Goal: Information Seeking & Learning: Find contact information

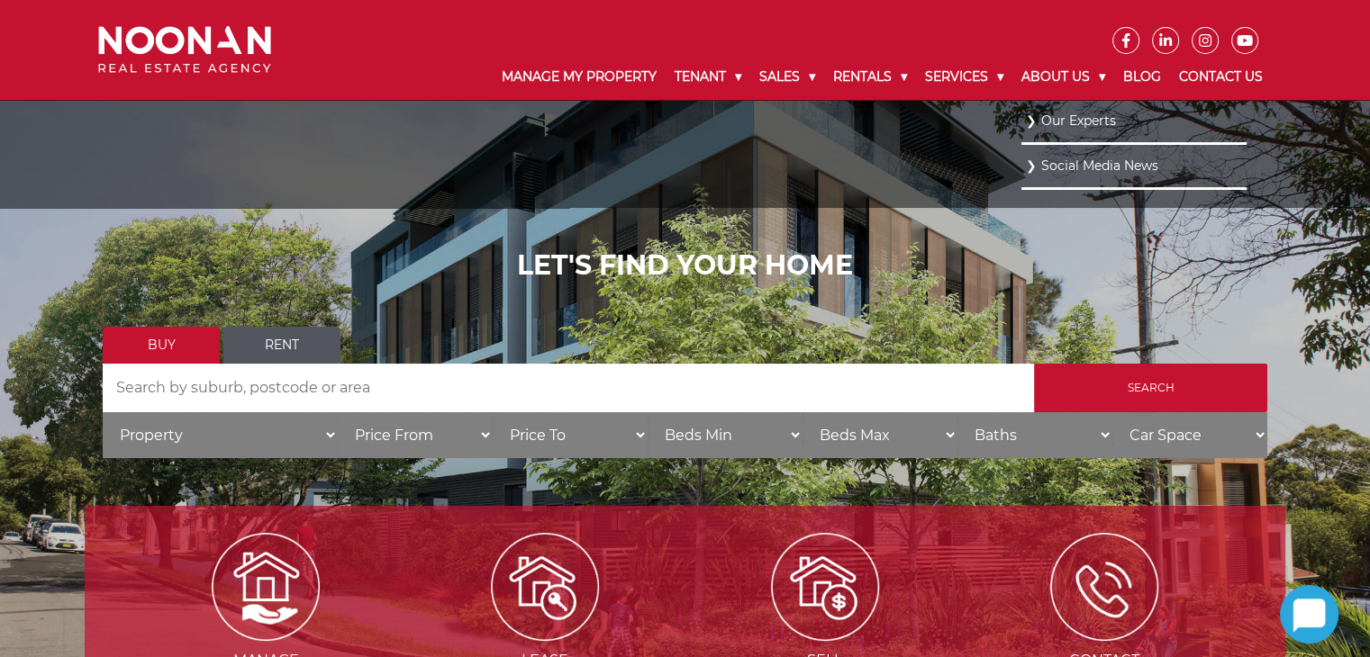
click at [1062, 123] on link "Our Experts" at bounding box center [1134, 121] width 216 height 24
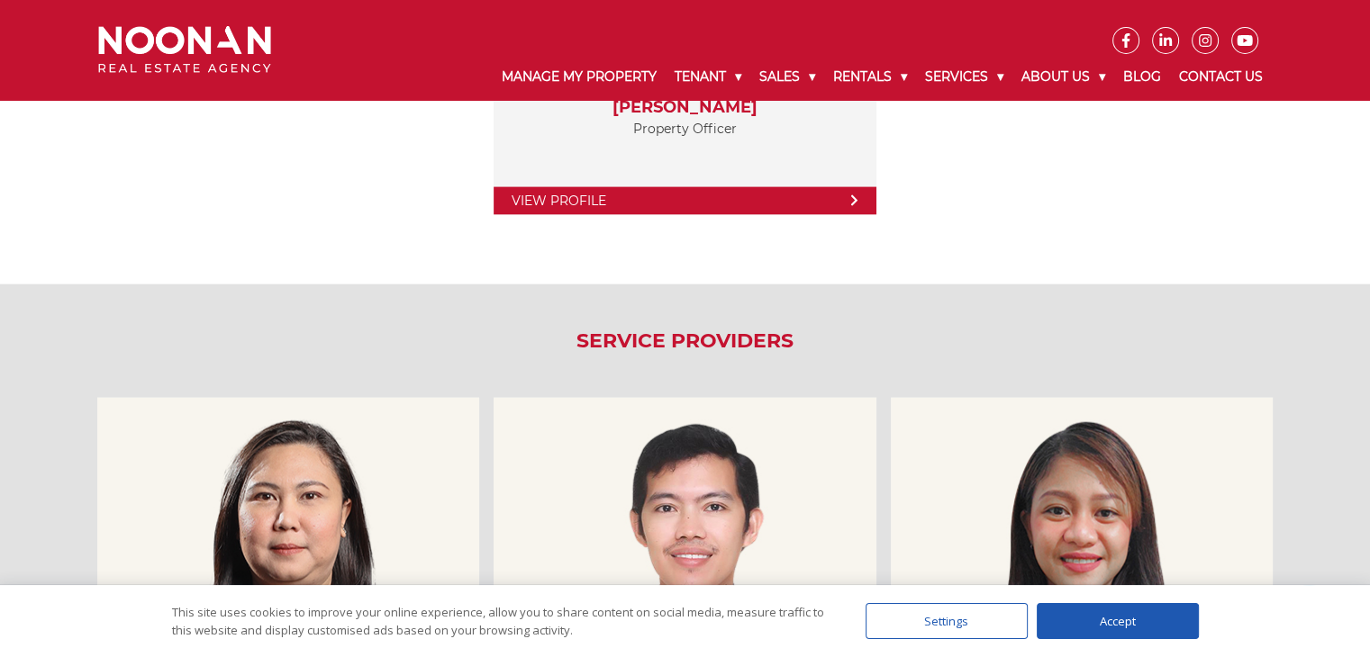
scroll to position [4232, 0]
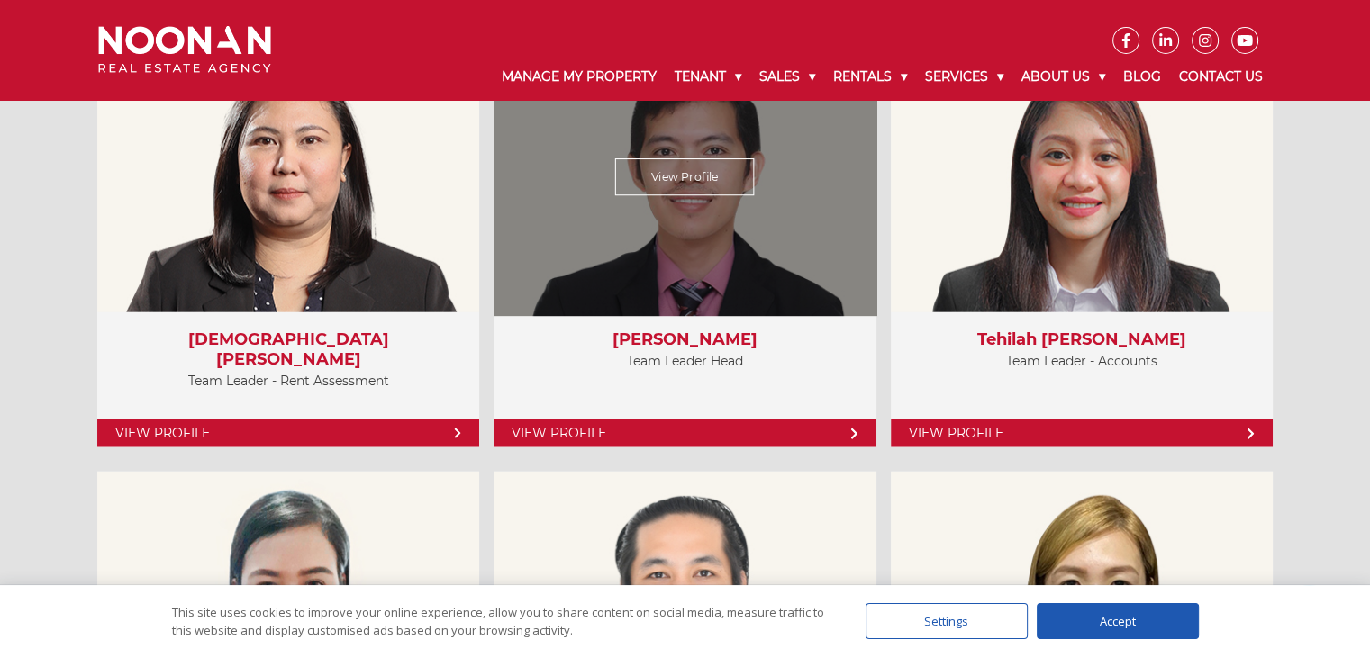
click at [710, 360] on p "Team Leader Head" at bounding box center [684, 361] width 346 height 23
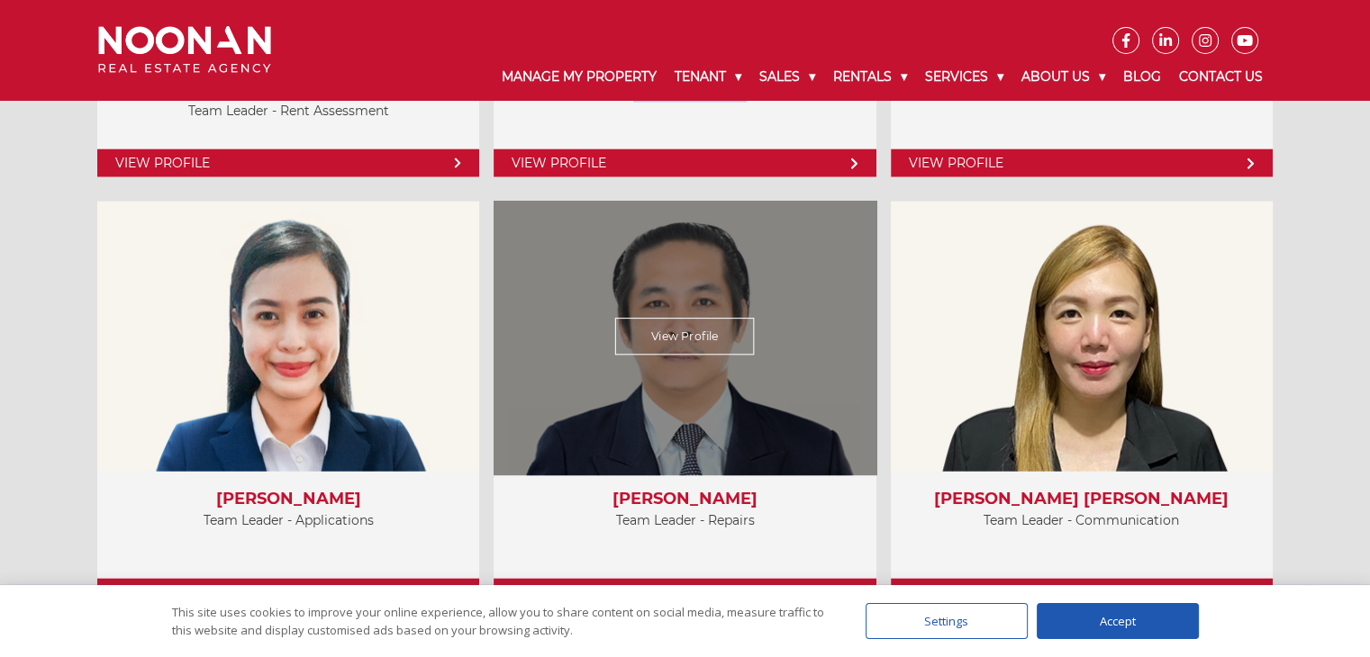
scroll to position [4592, 0]
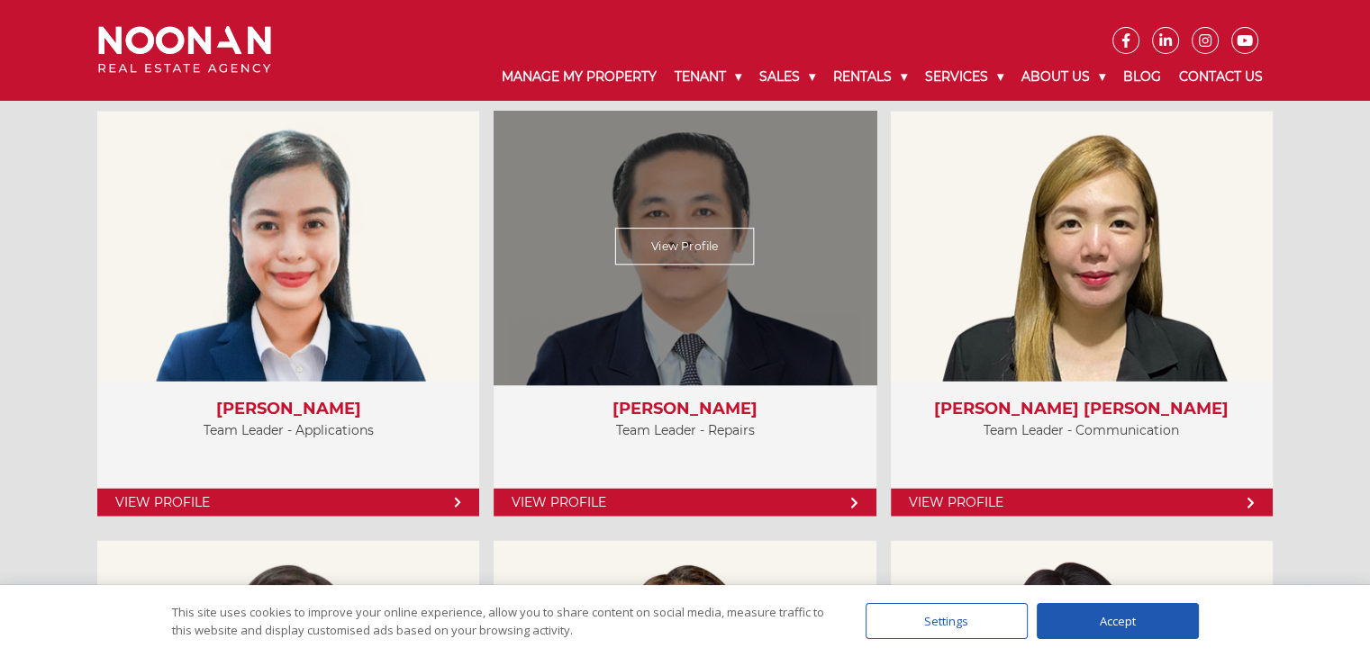
click at [728, 434] on p "Team Leader - Repairs" at bounding box center [684, 431] width 346 height 23
click at [742, 429] on p "Team Leader - Repairs" at bounding box center [684, 431] width 346 height 23
drag, startPoint x: 751, startPoint y: 431, endPoint x: 641, endPoint y: 409, distance: 112.1
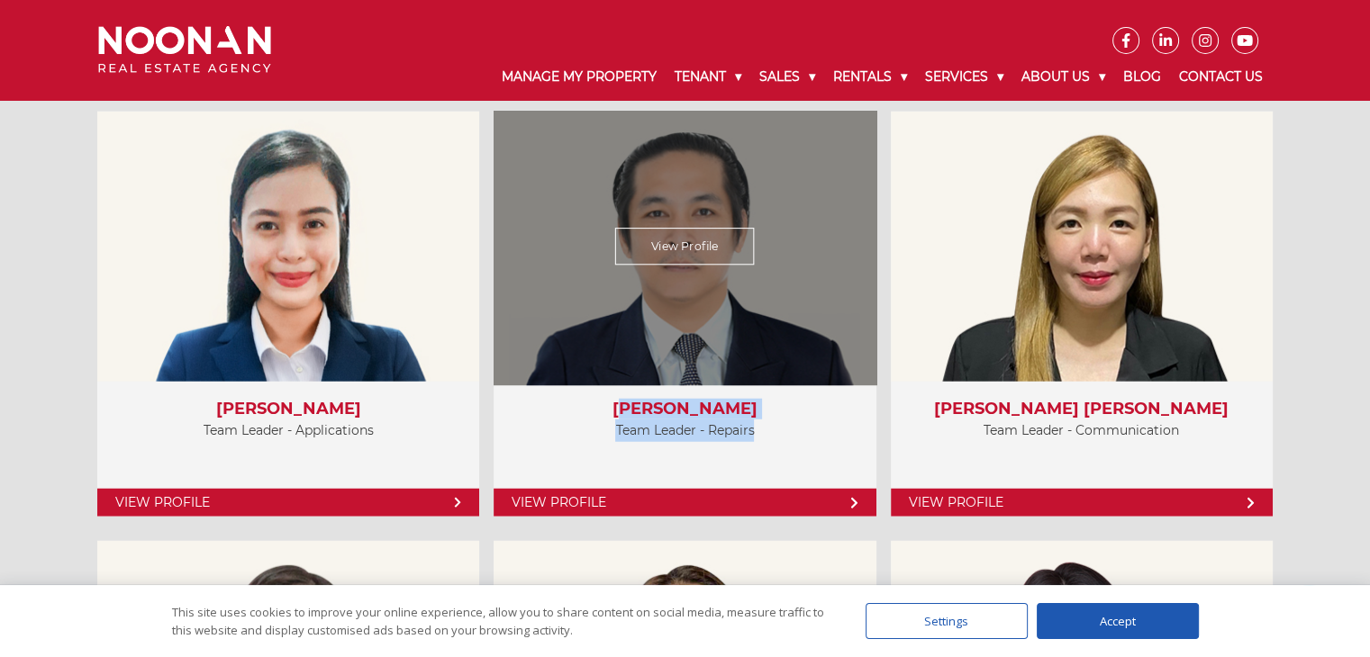
click at [641, 409] on div "Nico Fabian Team Leader - Repairs" at bounding box center [684, 425] width 382 height 87
click at [764, 422] on p "Team Leader - Repairs" at bounding box center [684, 431] width 346 height 23
drag, startPoint x: 747, startPoint y: 427, endPoint x: 615, endPoint y: 400, distance: 135.1
click at [615, 400] on div "Nico Fabian Team Leader - Repairs" at bounding box center [684, 425] width 382 height 87
click at [615, 400] on h3 "[PERSON_NAME]" at bounding box center [684, 410] width 346 height 20
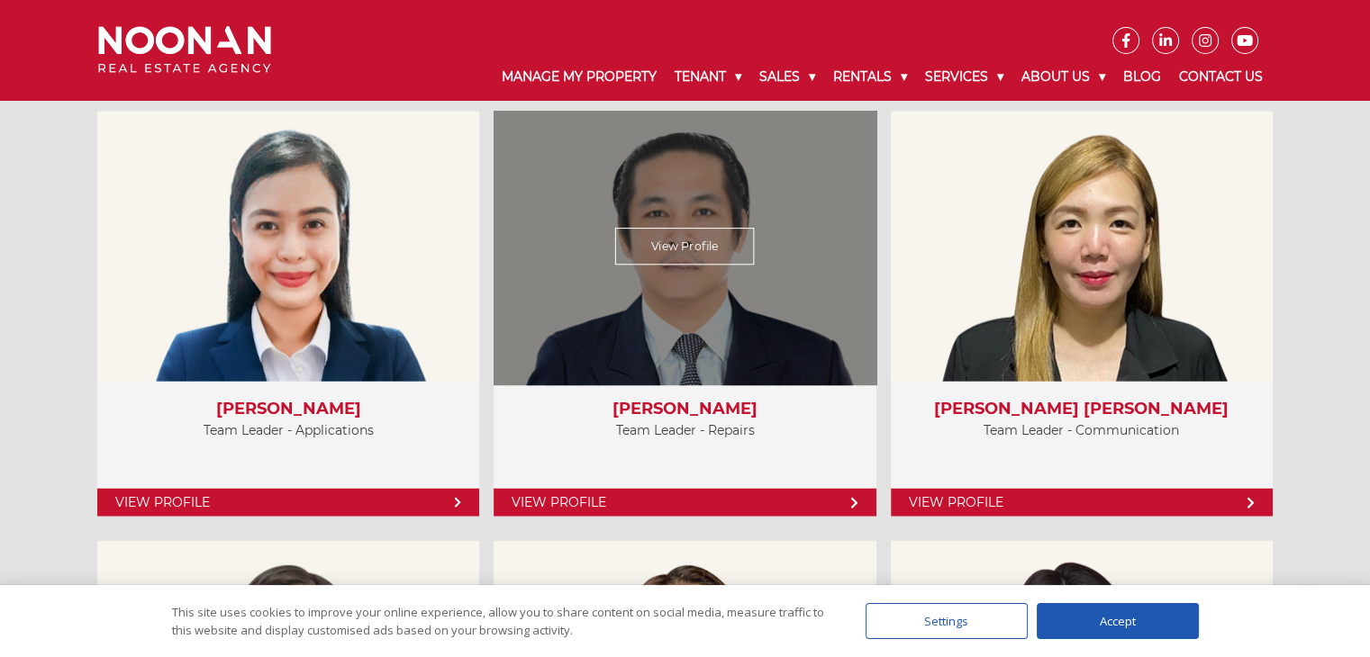
drag, startPoint x: 621, startPoint y: 400, endPoint x: 788, endPoint y: 421, distance: 168.0
click at [788, 421] on div "Nico Fabian Team Leader - Repairs" at bounding box center [684, 425] width 382 height 87
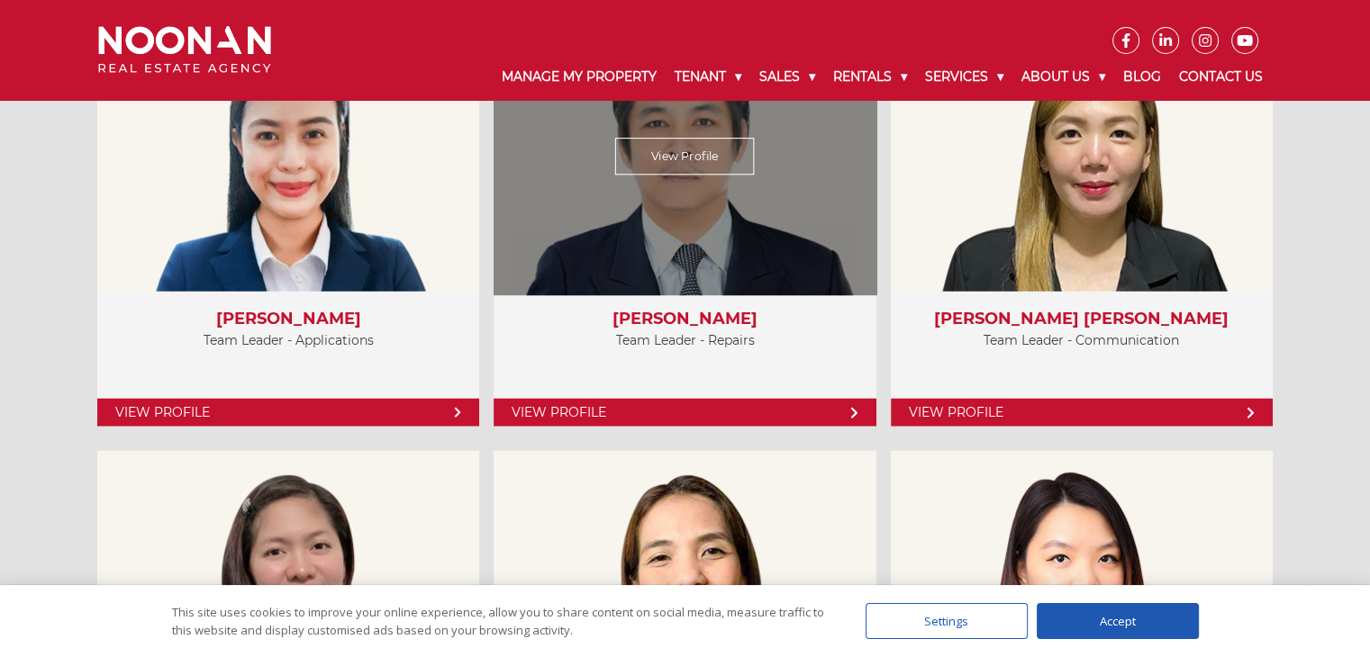
click at [771, 346] on p "Team Leader - Repairs" at bounding box center [684, 341] width 346 height 23
drag, startPoint x: 781, startPoint y: 340, endPoint x: 631, endPoint y: 319, distance: 151.0
click at [631, 319] on div "Nico Fabian Team Leader - Repairs" at bounding box center [684, 335] width 382 height 87
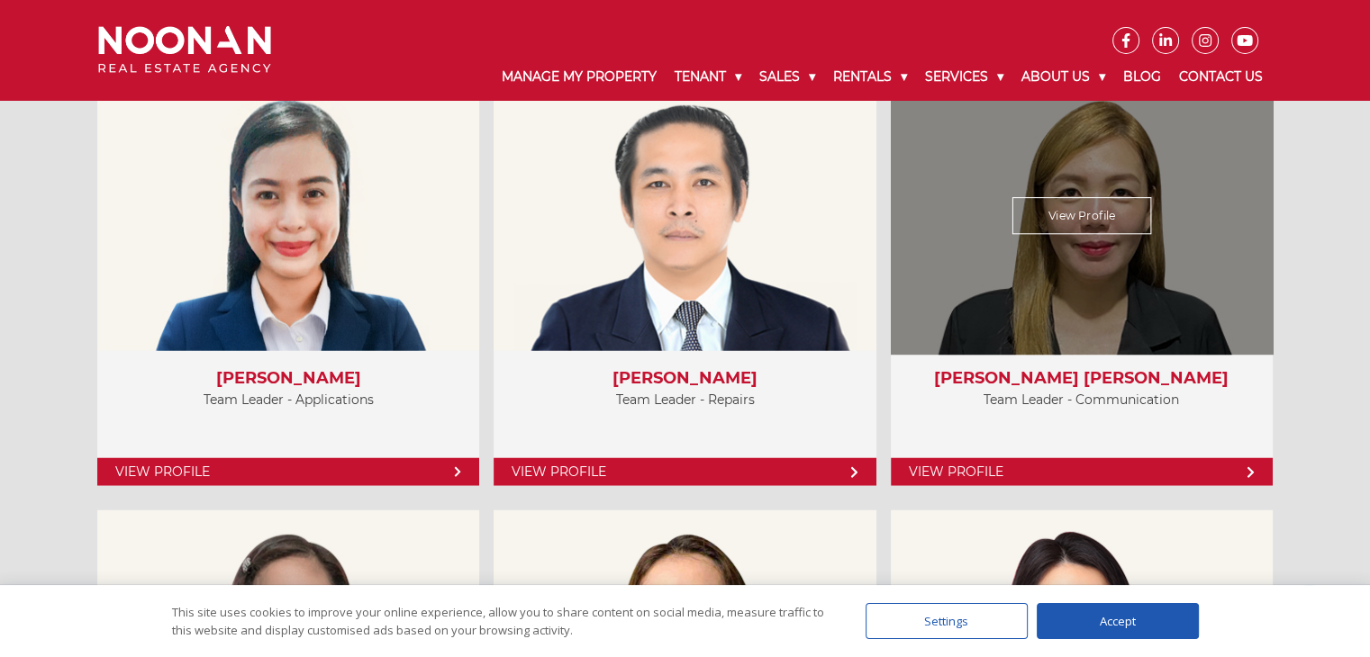
scroll to position [4592, 0]
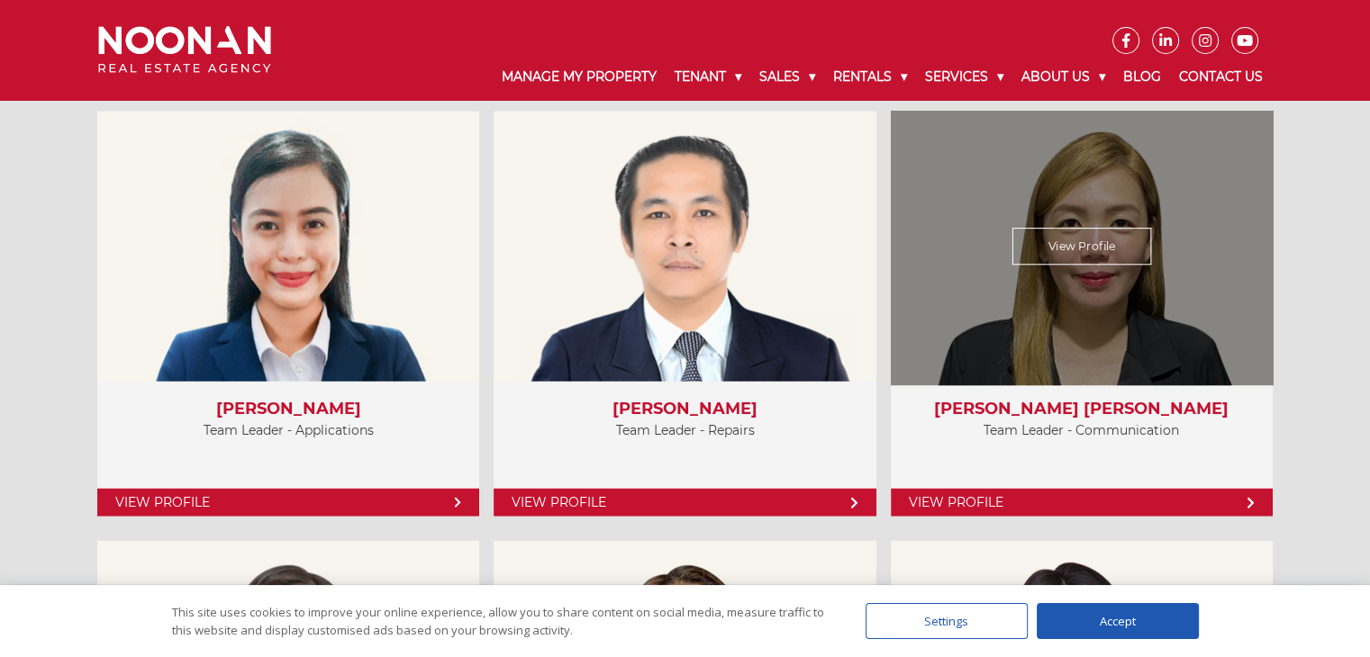
click at [1079, 404] on h3 "Ana Katrina Samson" at bounding box center [1082, 410] width 346 height 20
click at [1087, 423] on p "Team Leader - Communication" at bounding box center [1082, 431] width 346 height 23
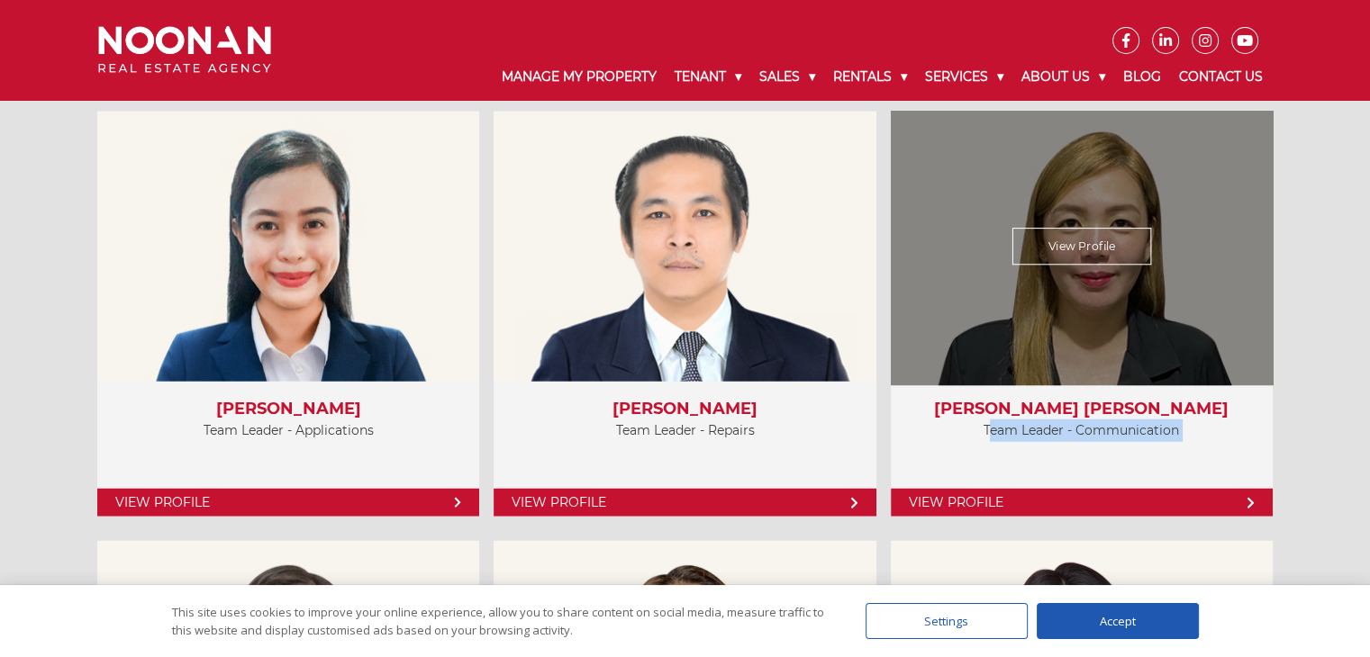
click at [1087, 423] on p "Team Leader - Communication" at bounding box center [1082, 431] width 346 height 23
click at [1077, 432] on p "Team Leader - Communication" at bounding box center [1082, 431] width 346 height 23
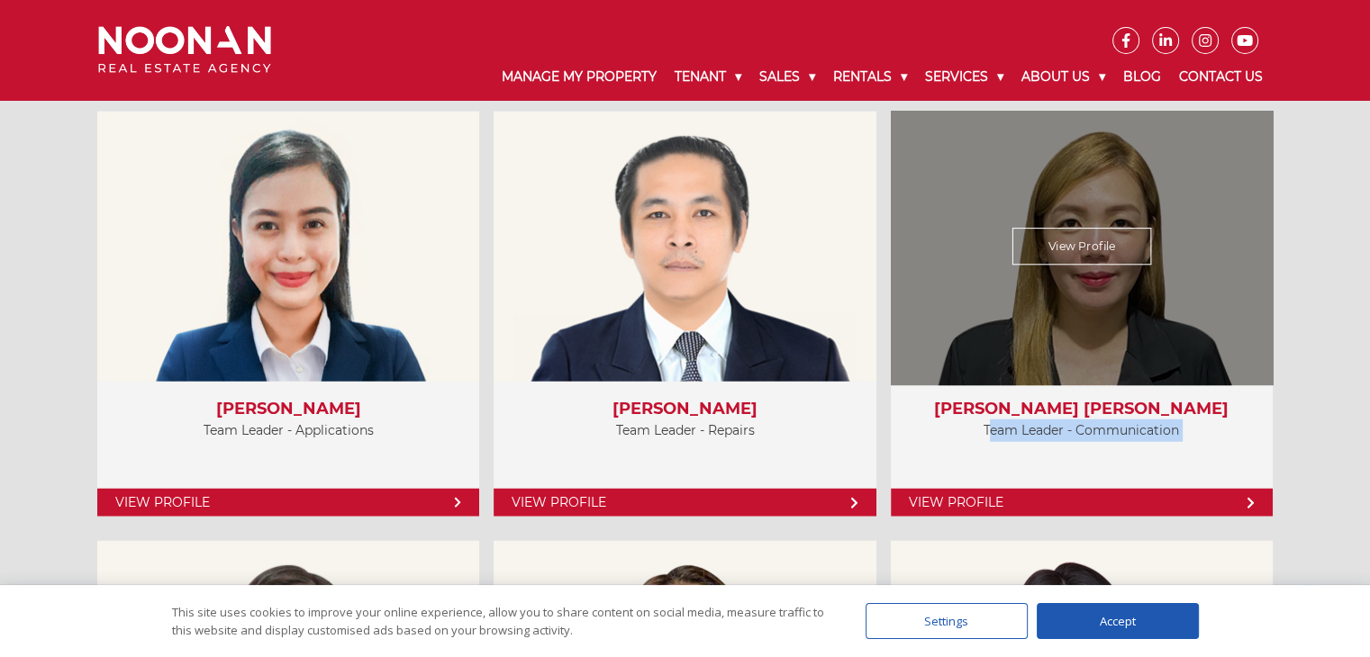
click at [1077, 432] on p "Team Leader - Communication" at bounding box center [1082, 431] width 346 height 23
click at [1139, 433] on p "Team Leader - Communication" at bounding box center [1082, 431] width 346 height 23
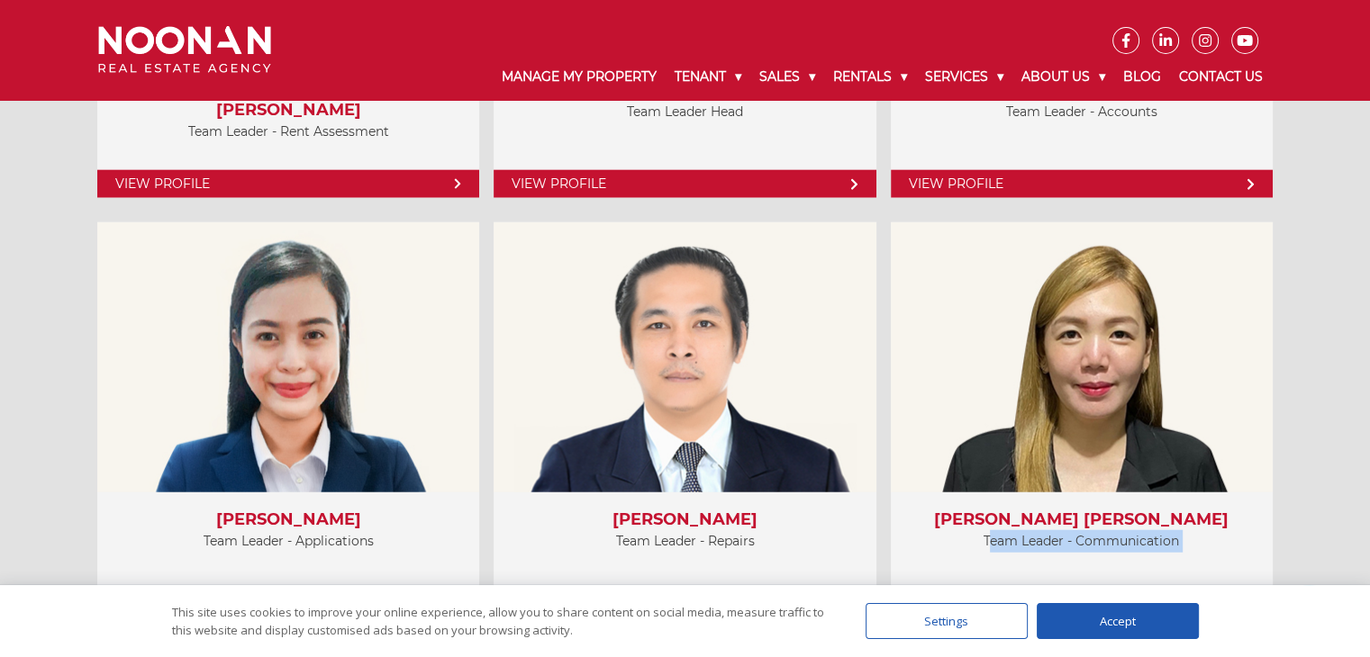
scroll to position [4502, 0]
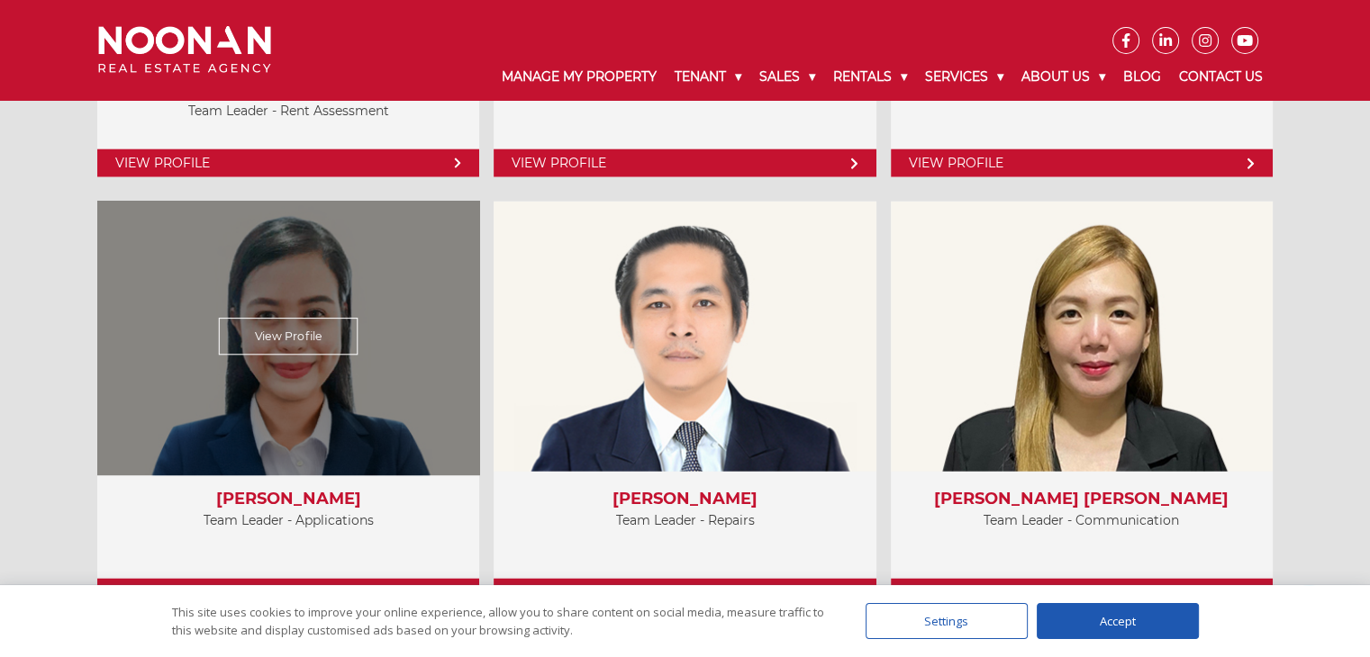
click at [349, 518] on p "Team Leader - Applications" at bounding box center [288, 521] width 346 height 23
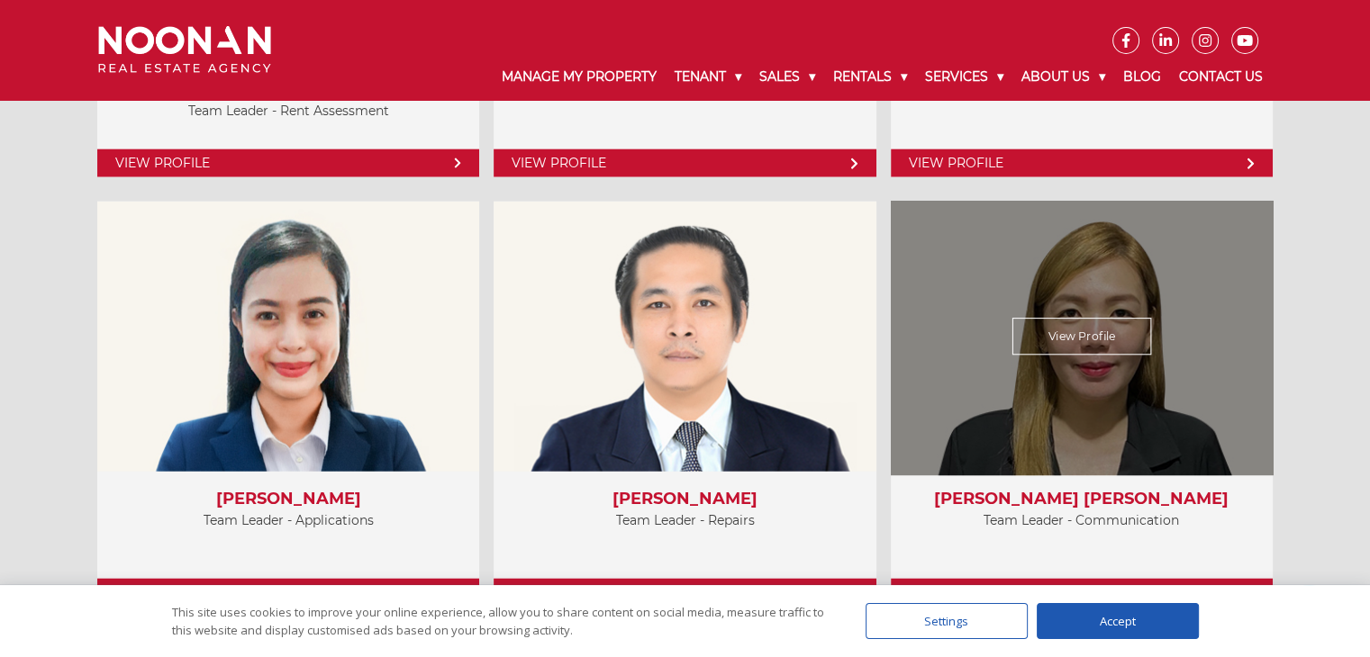
click at [1041, 517] on p "Team Leader - Communication" at bounding box center [1082, 521] width 346 height 23
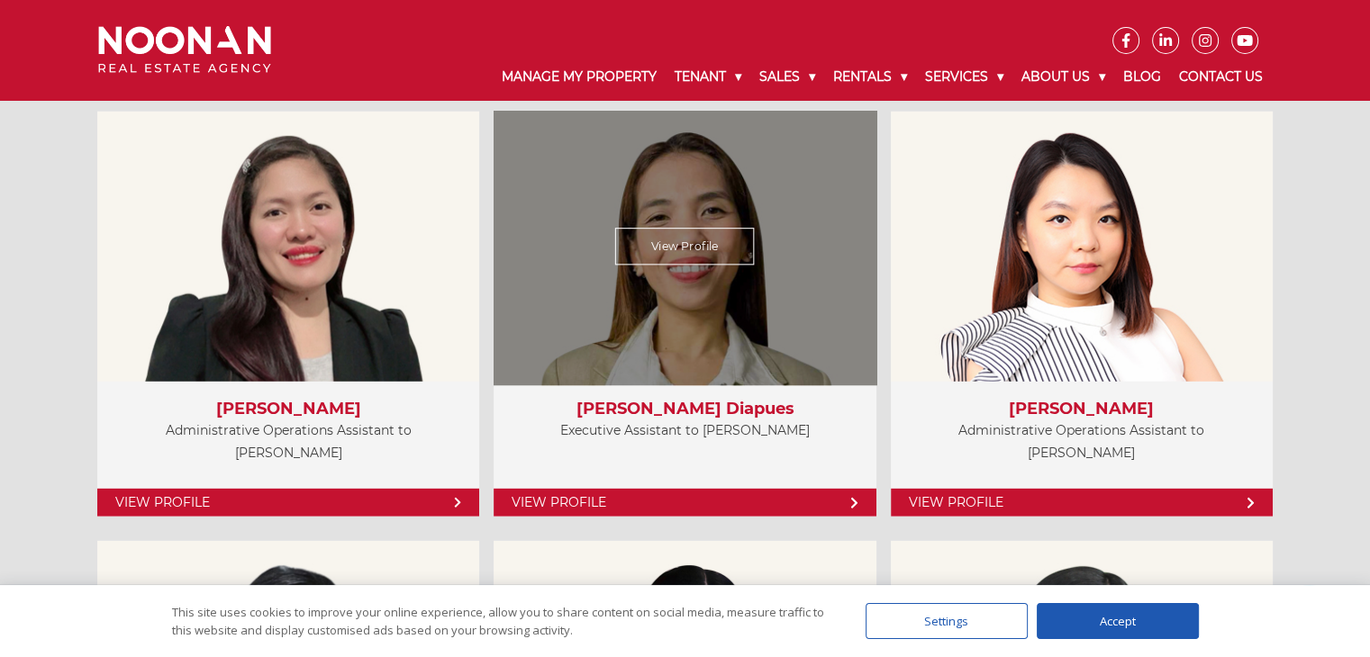
scroll to position [5042, 0]
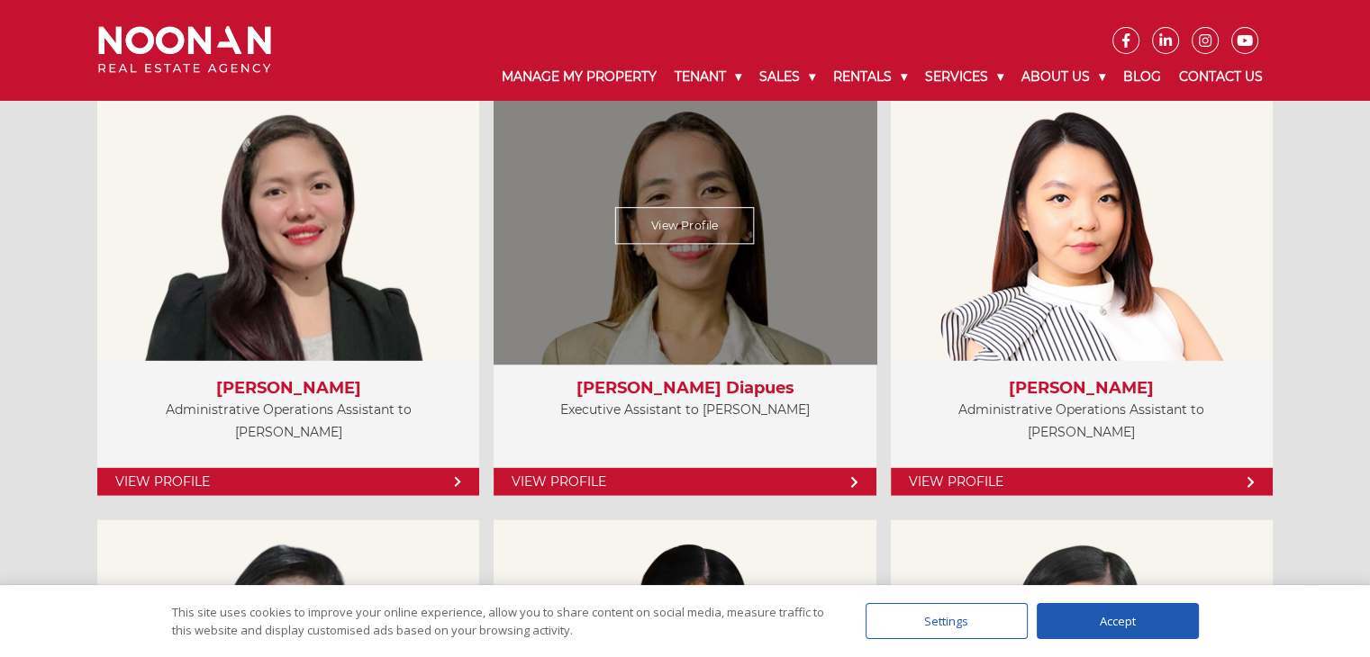
click at [735, 411] on p "Executive Assistant to Michael Noonan" at bounding box center [684, 410] width 346 height 23
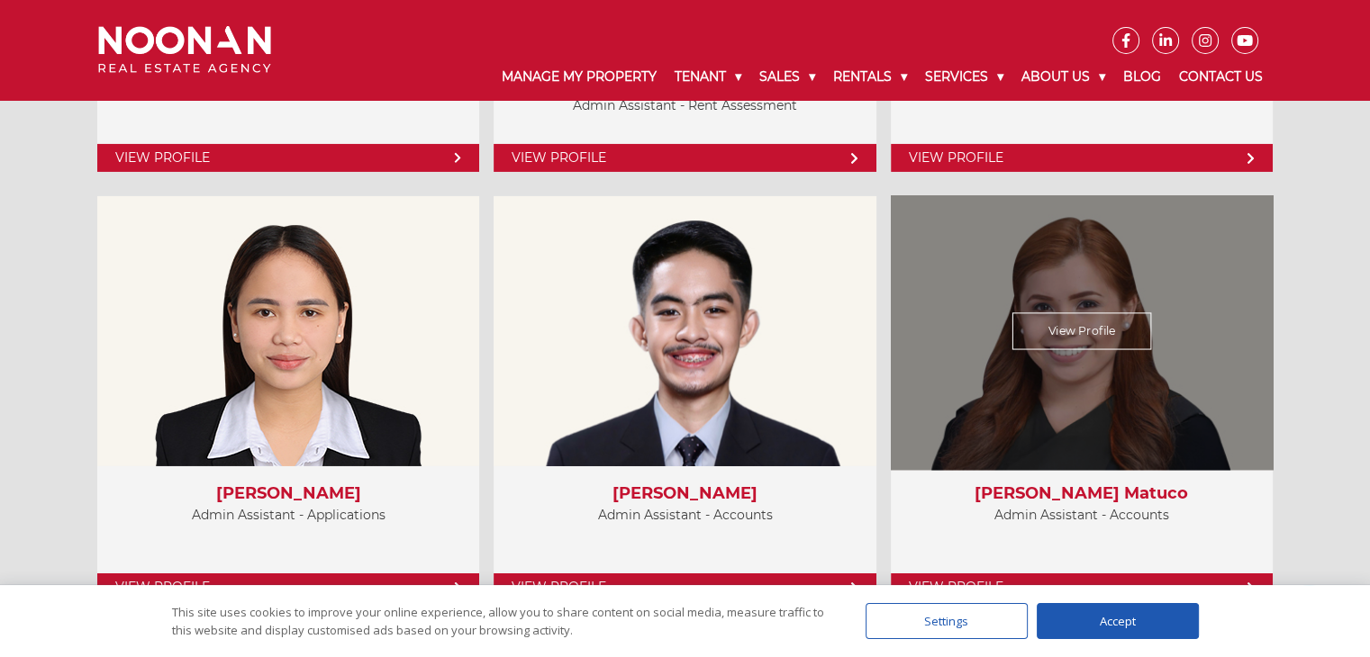
scroll to position [6213, 0]
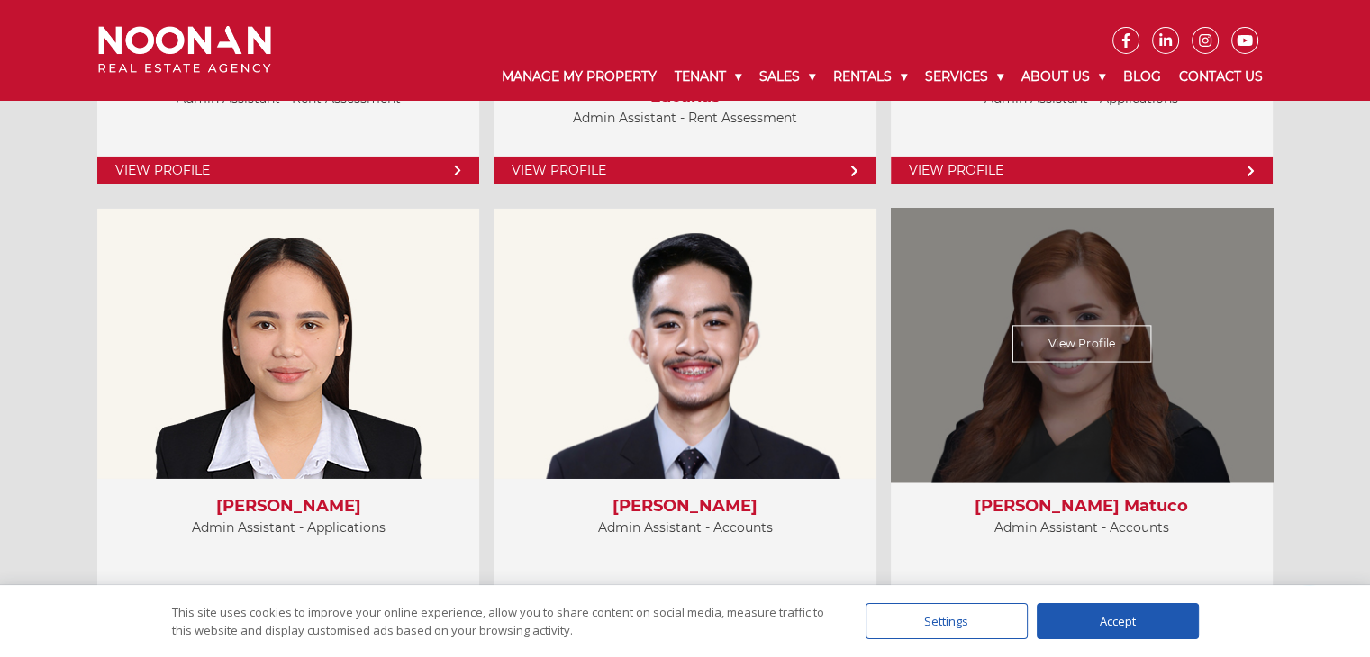
click at [1062, 529] on p "Admin Assistant - Accounts" at bounding box center [1082, 528] width 346 height 23
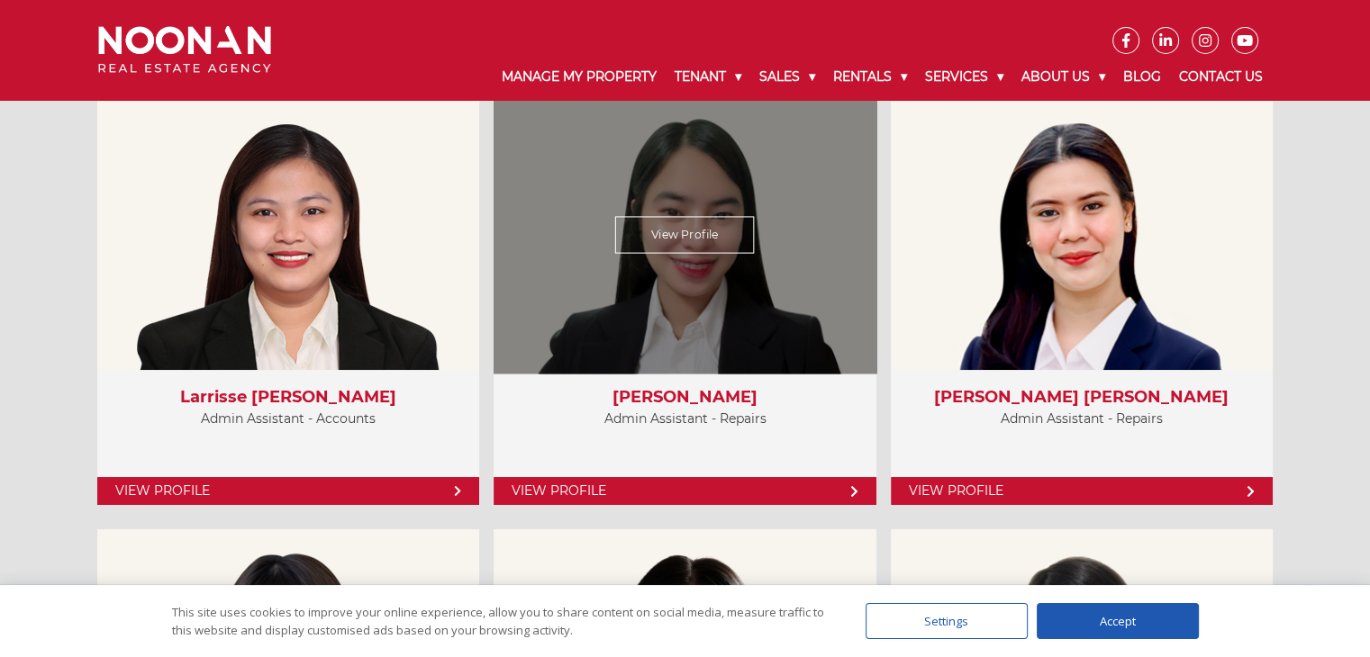
scroll to position [6753, 0]
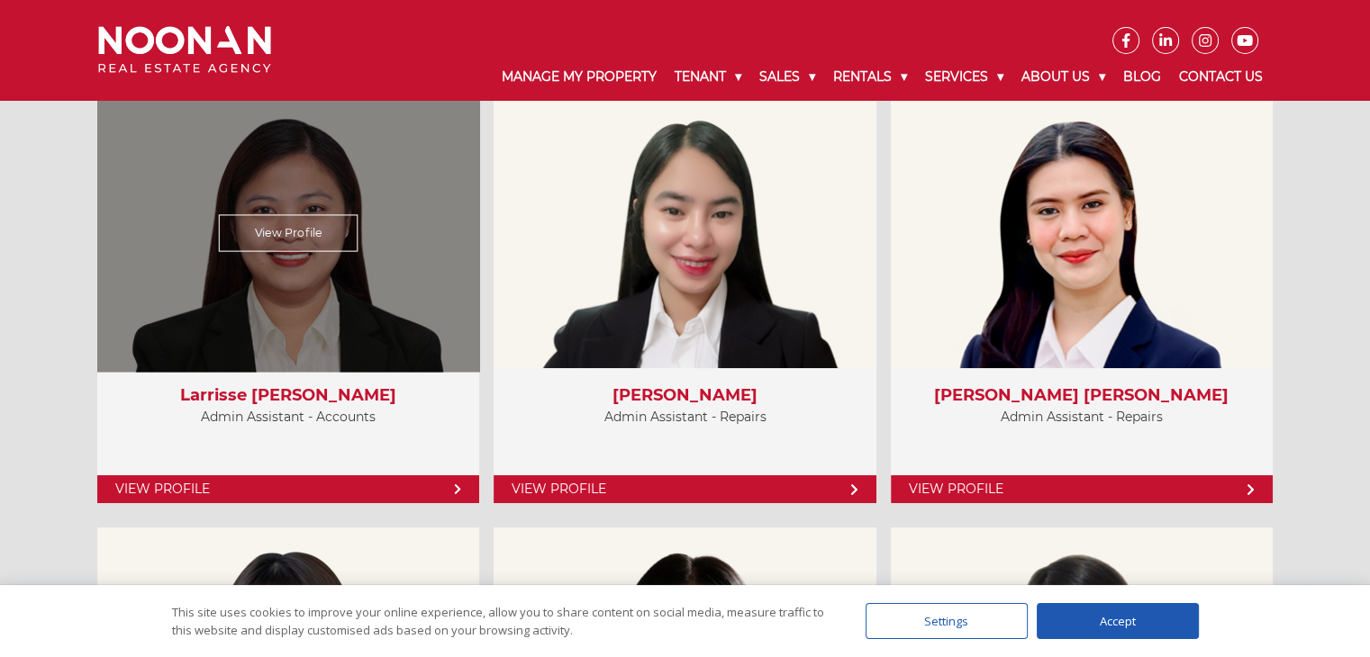
click at [332, 420] on p "Admin Assistant - Accounts" at bounding box center [288, 417] width 346 height 23
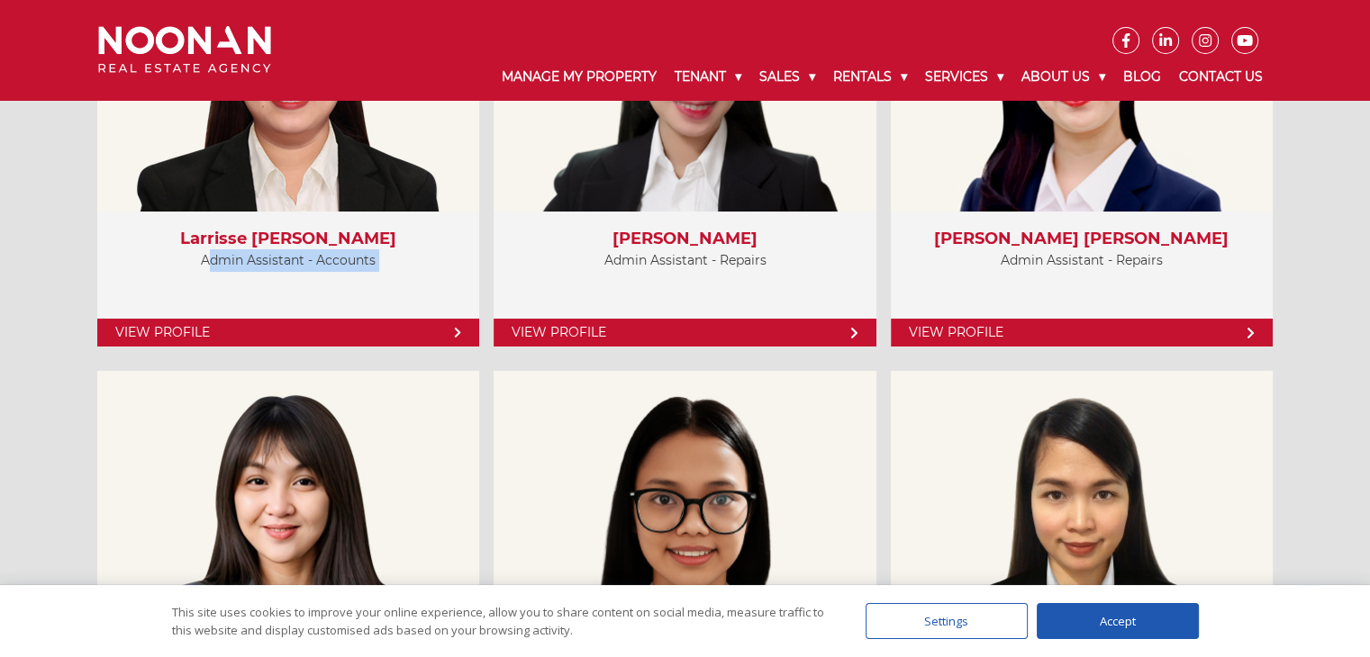
scroll to position [6843, 0]
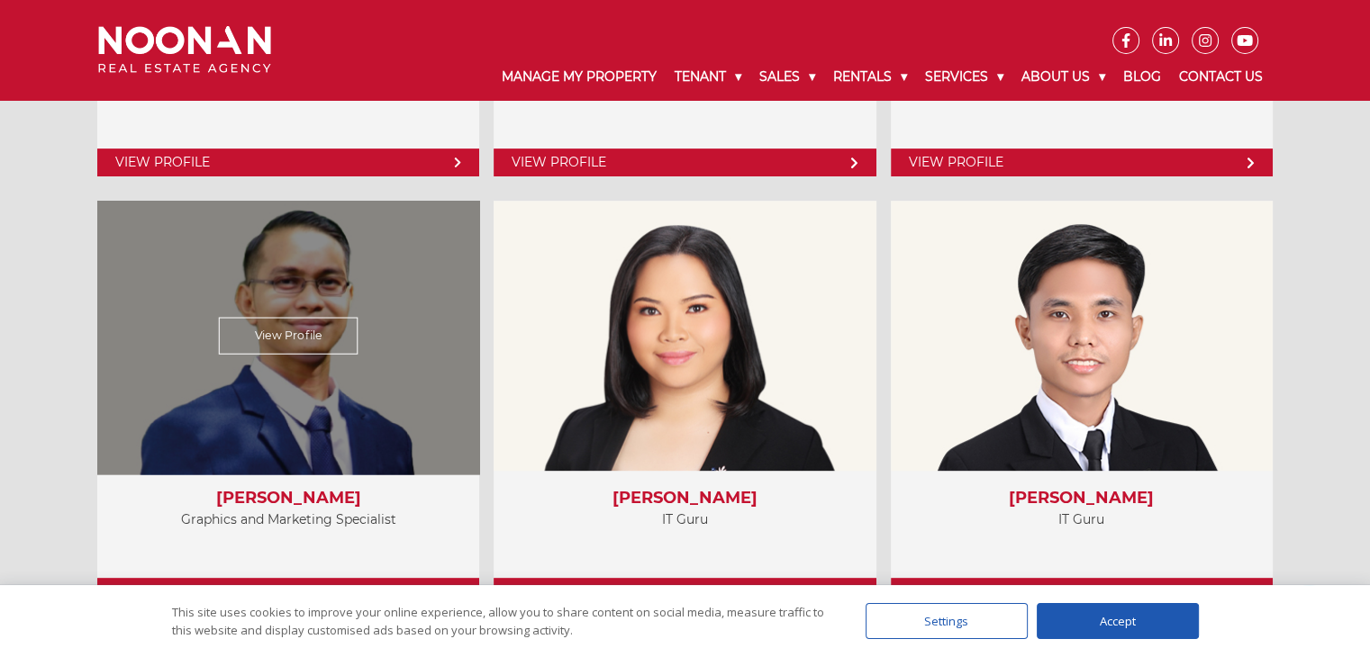
scroll to position [7536, 0]
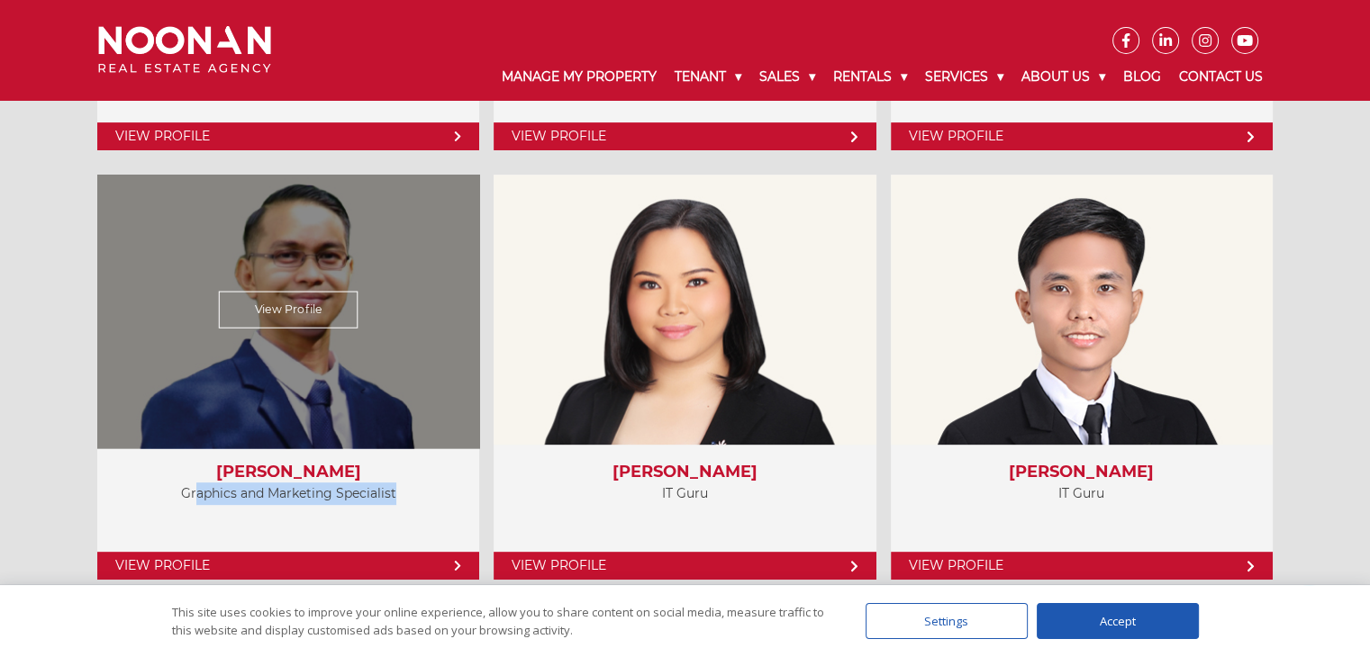
drag, startPoint x: 390, startPoint y: 487, endPoint x: 189, endPoint y: 492, distance: 200.8
click at [189, 492] on p "Graphics and Marketing Specialist" at bounding box center [288, 494] width 346 height 23
click at [327, 484] on p "Graphics and Marketing Specialist" at bounding box center [288, 494] width 346 height 23
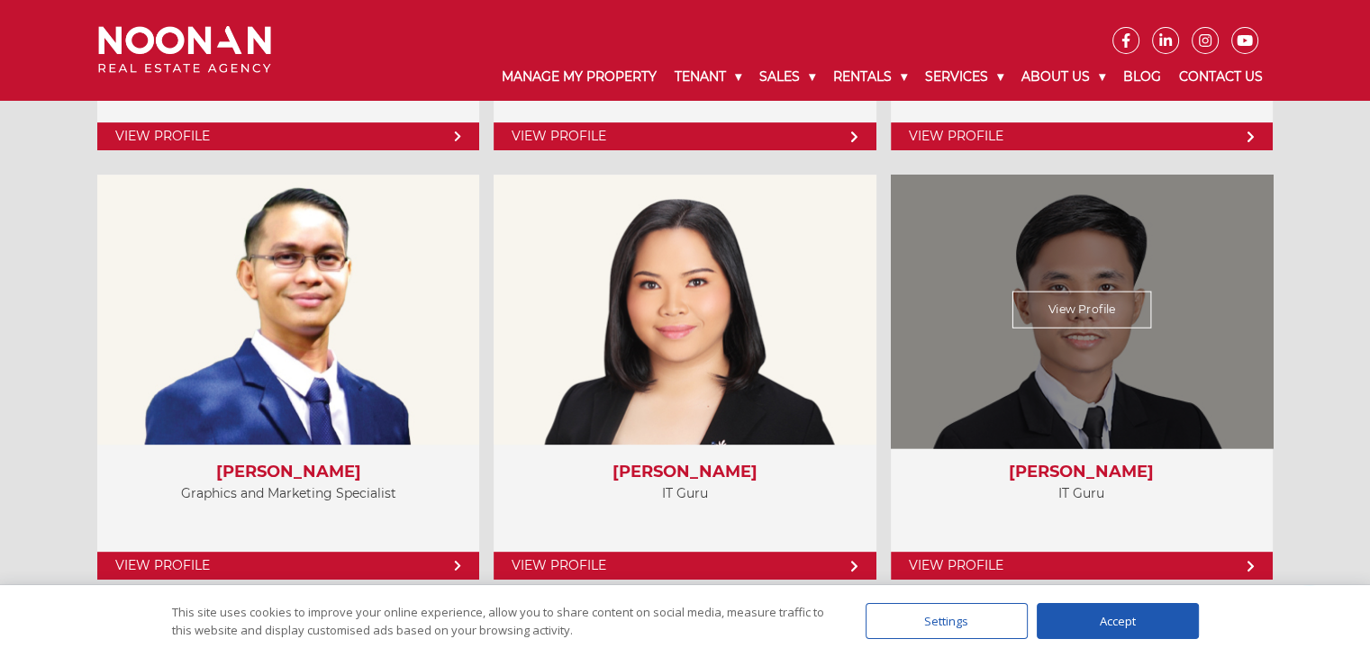
click at [1076, 492] on p "IT Guru" at bounding box center [1082, 494] width 346 height 23
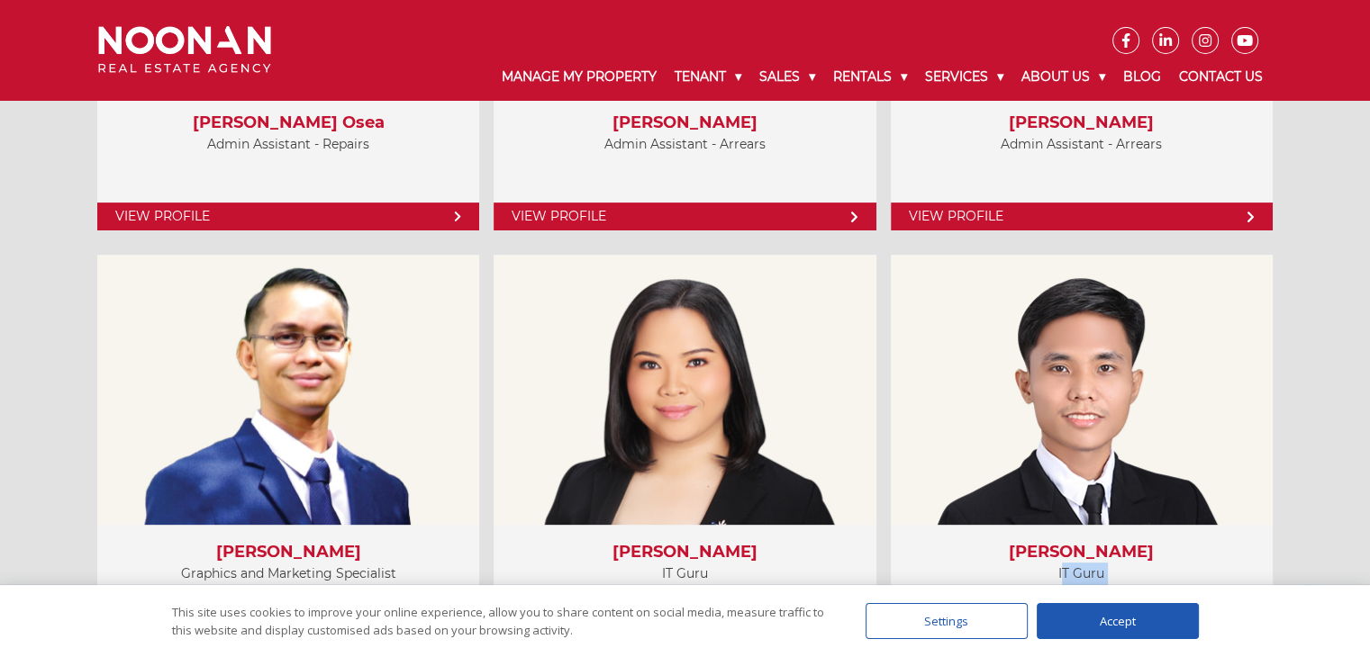
scroll to position [7445, 0]
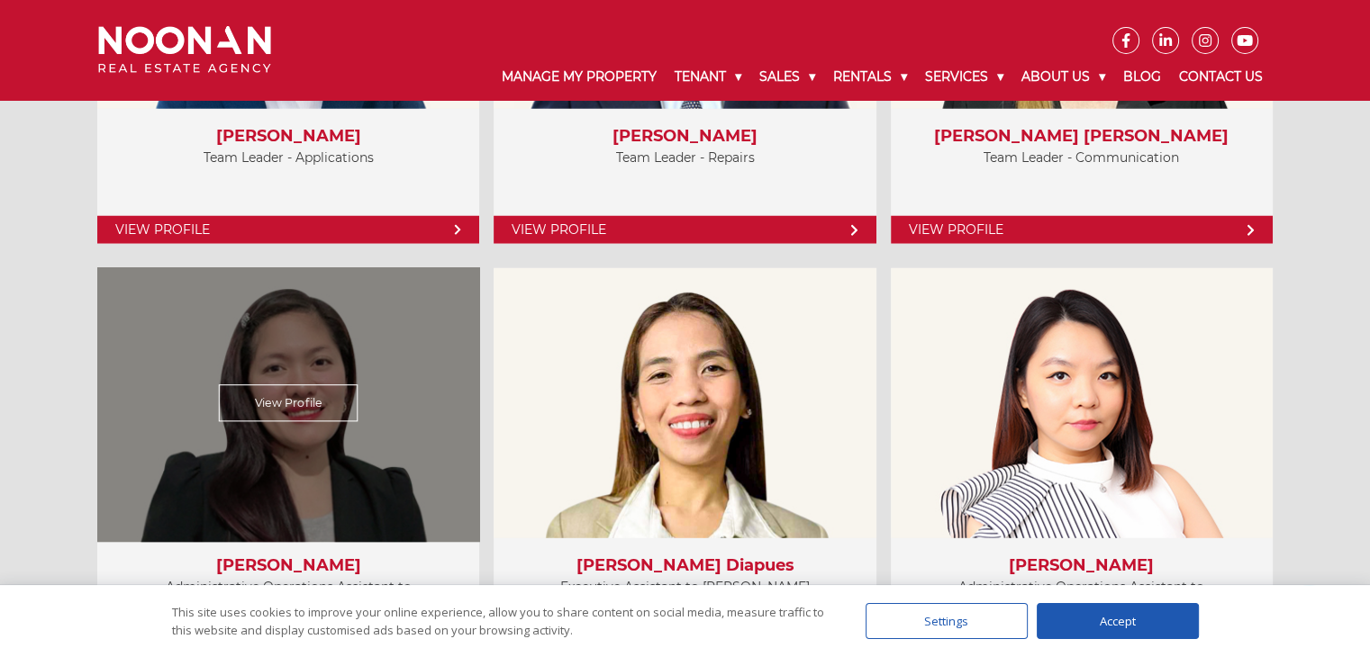
scroll to position [4924, 0]
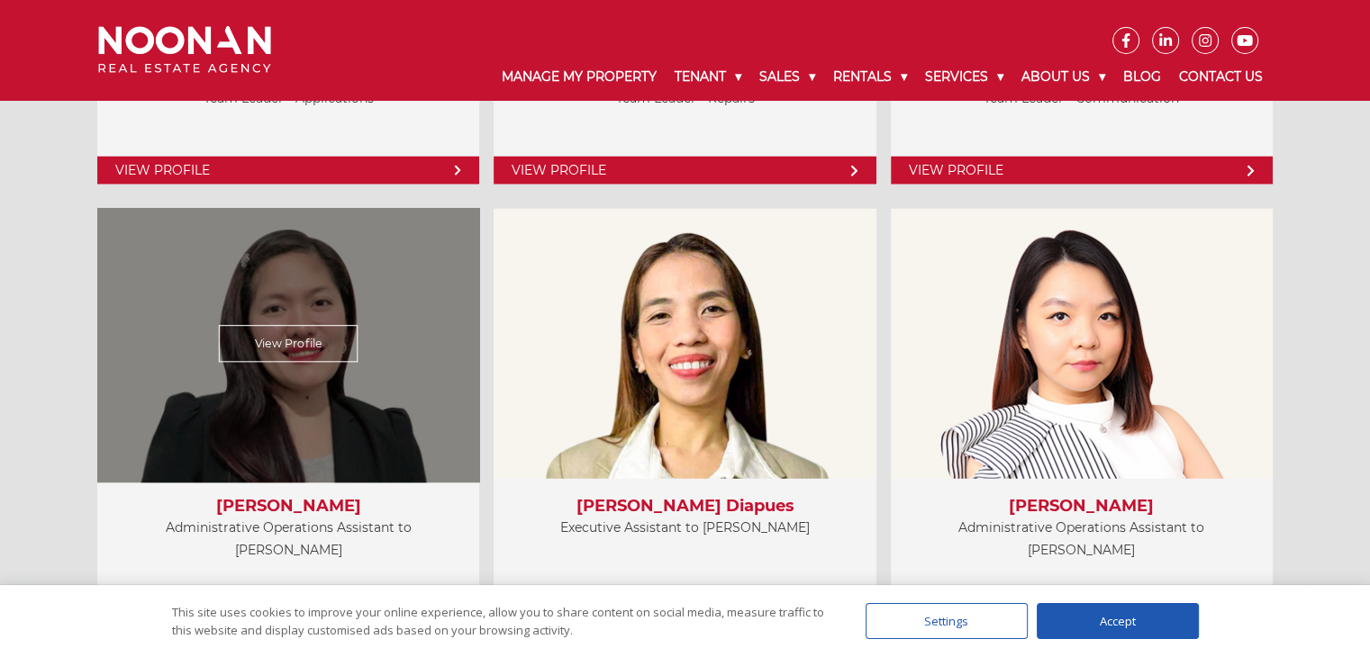
click at [375, 520] on p "Administrative Operations Assistant to Martin Reyes" at bounding box center [288, 539] width 346 height 45
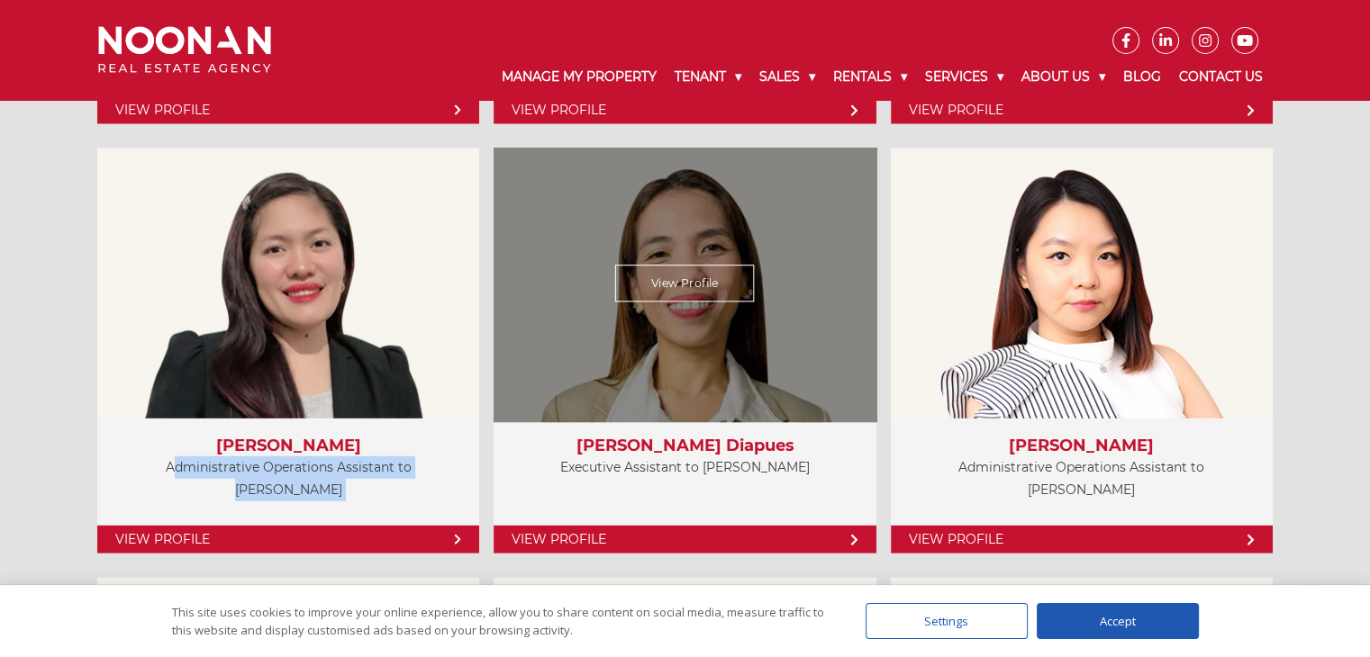
scroll to position [5014, 0]
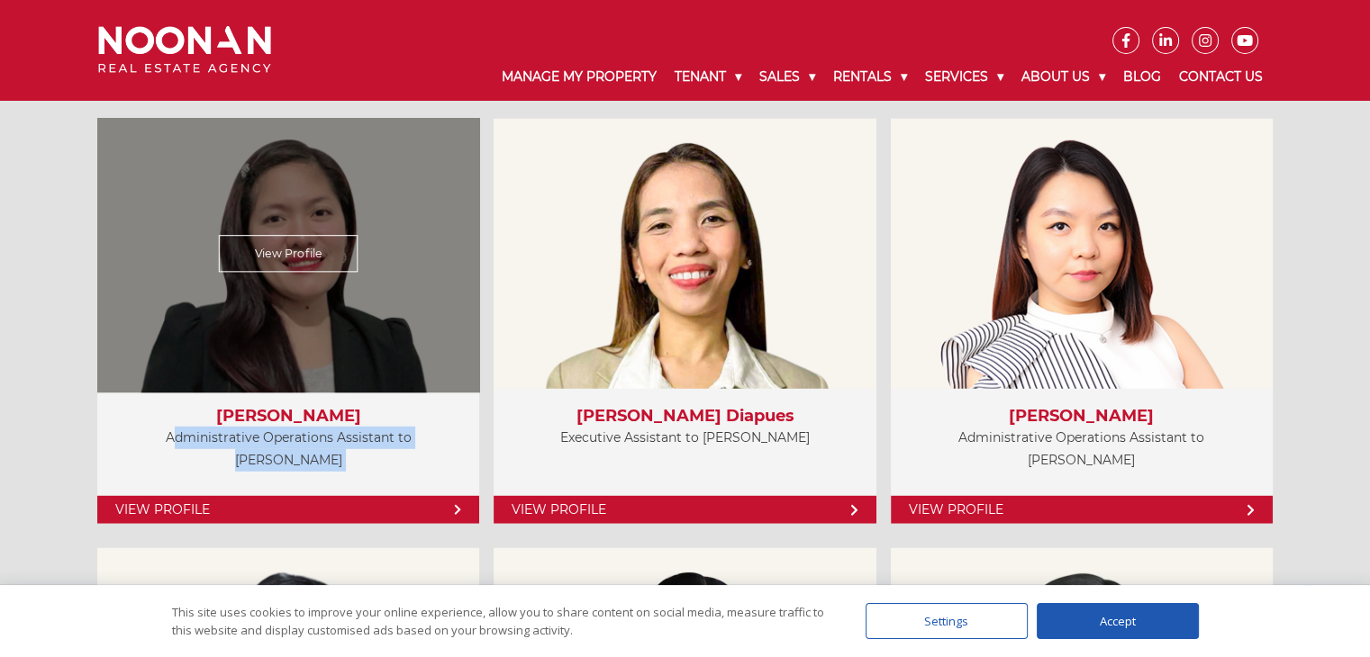
click at [417, 439] on p "Administrative Operations Assistant to Martin Reyes" at bounding box center [288, 449] width 346 height 45
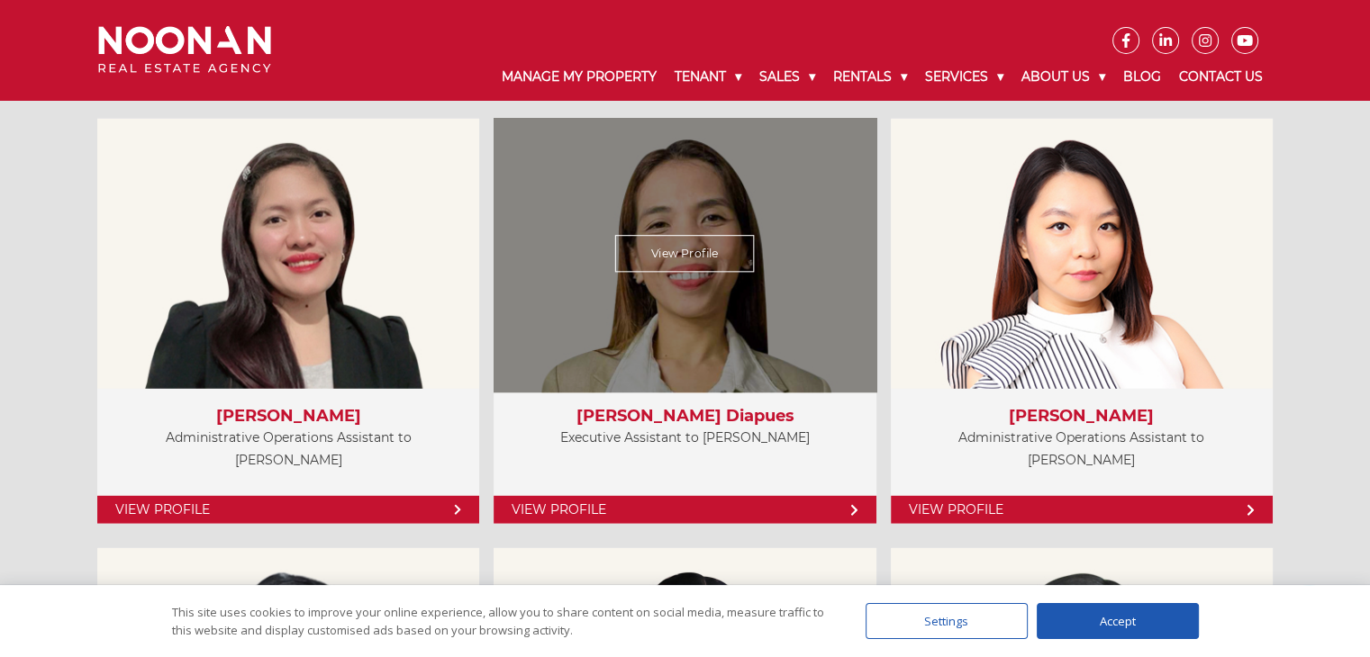
click at [641, 437] on p "Executive Assistant to Michael Noonan" at bounding box center [684, 438] width 346 height 23
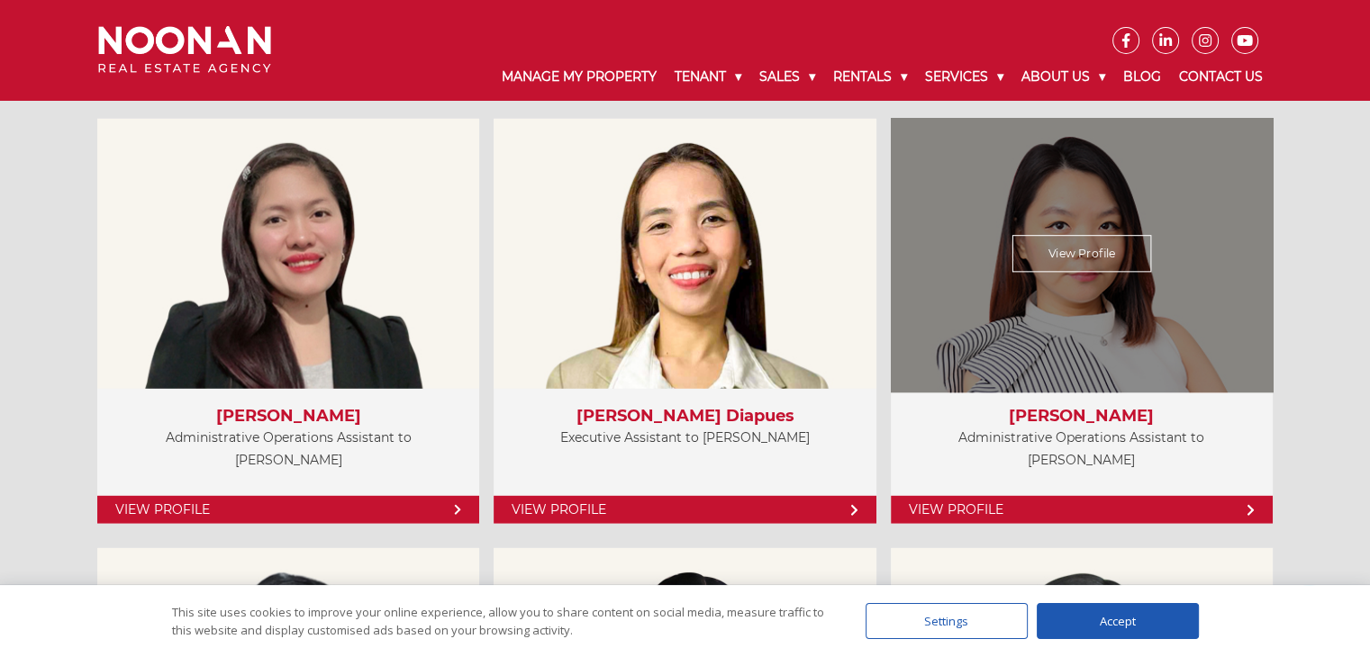
click at [1078, 433] on p "Administrative Operations Assistant to Val Atkinson" at bounding box center [1082, 449] width 346 height 45
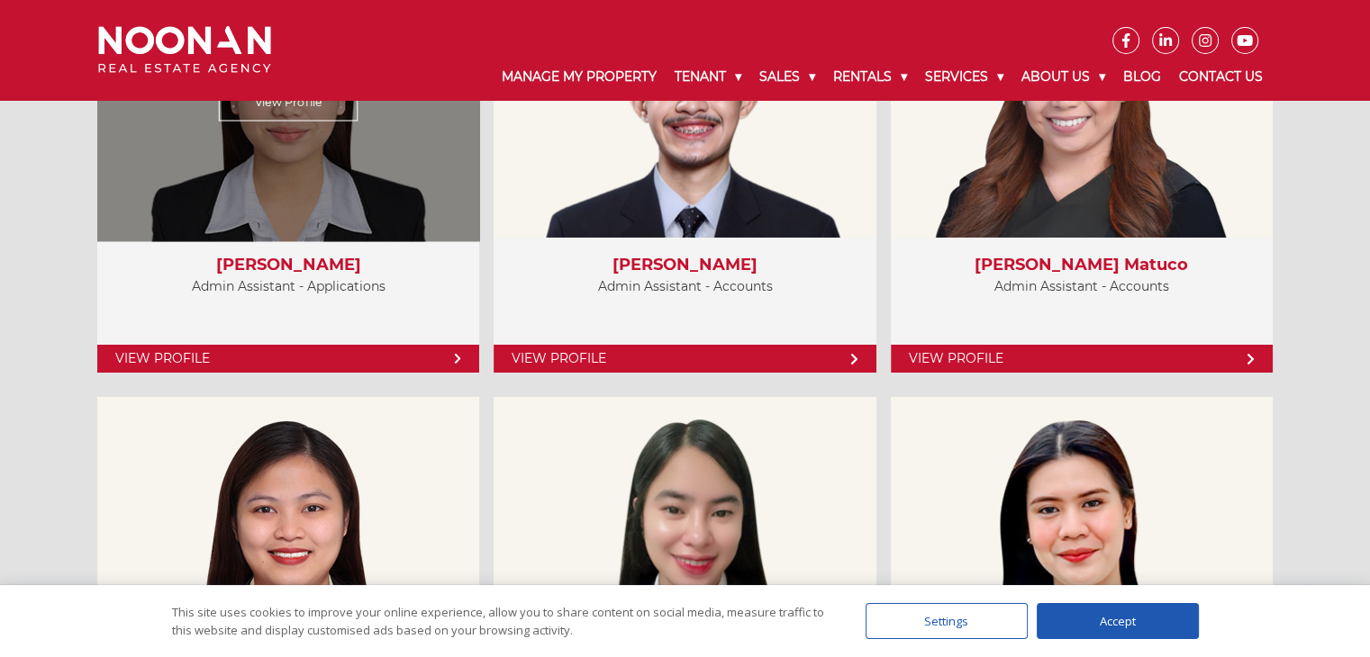
scroll to position [6365, 0]
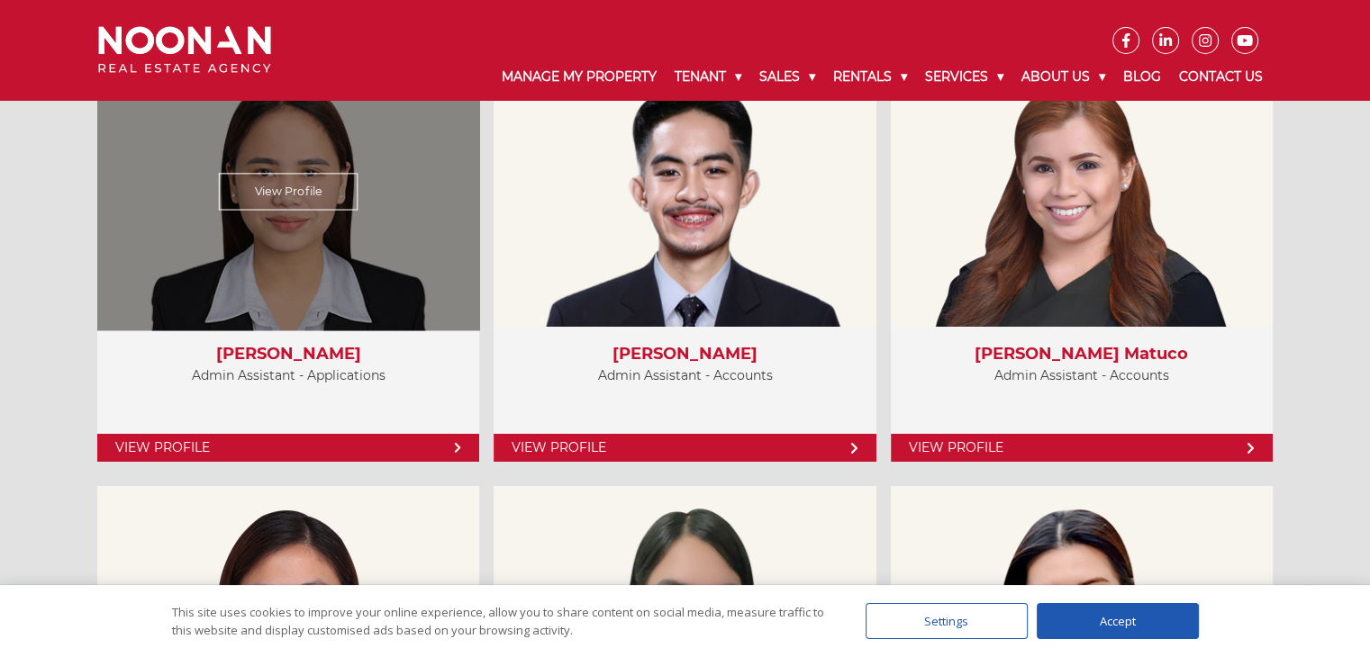
click at [333, 373] on p "Admin Assistant - Applications" at bounding box center [288, 376] width 346 height 23
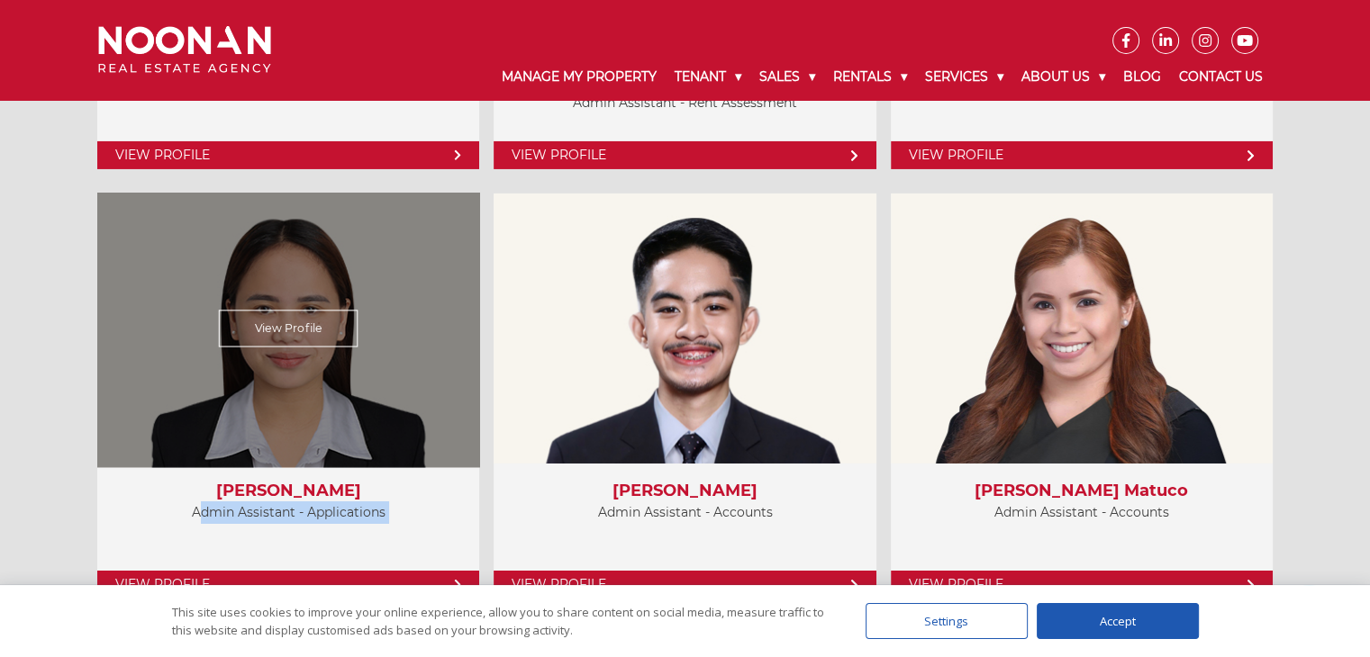
scroll to position [6185, 0]
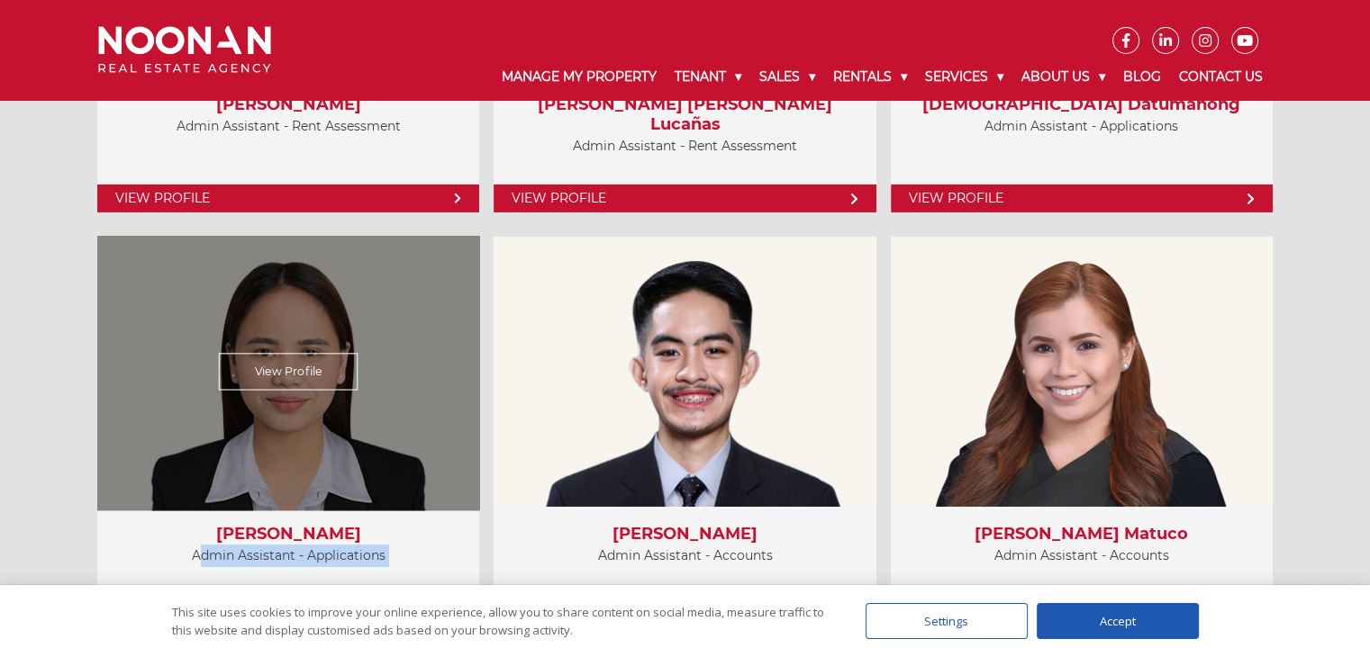
click at [368, 569] on div "Sherly Ann Fabian Admin Assistant - Applications" at bounding box center [288, 550] width 382 height 87
click at [310, 545] on p "Admin Assistant - Applications" at bounding box center [288, 556] width 346 height 23
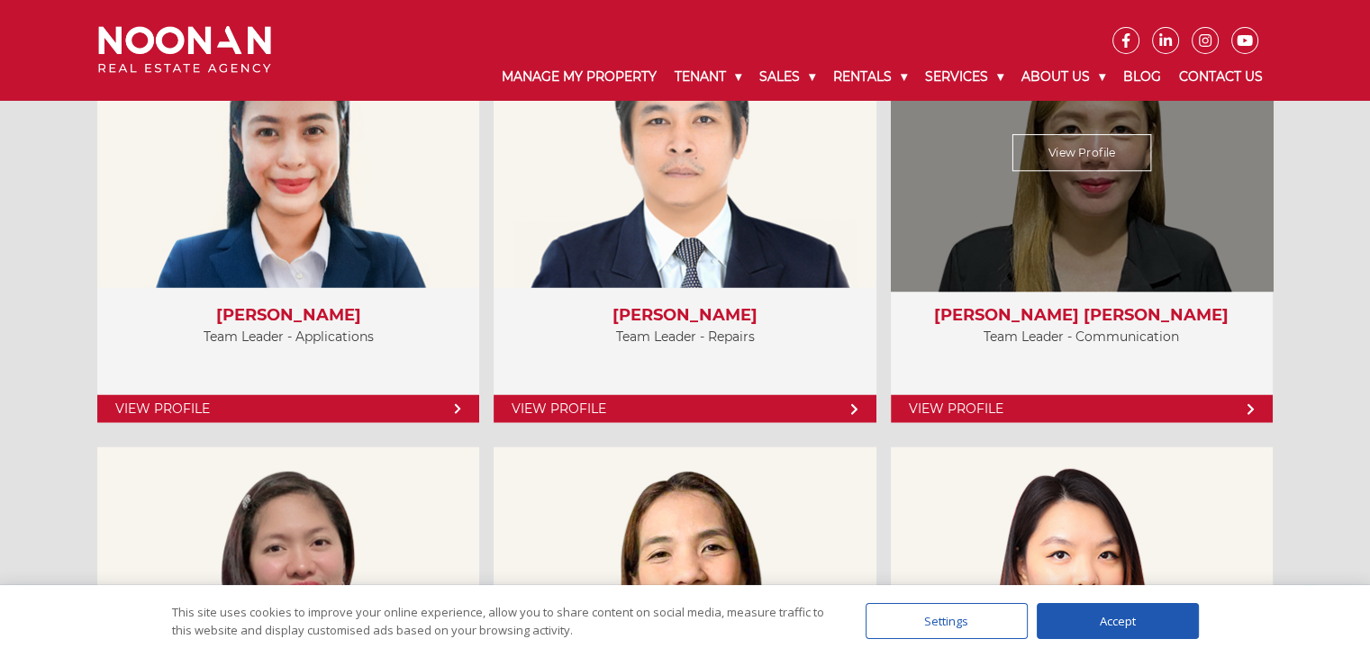
scroll to position [4654, 0]
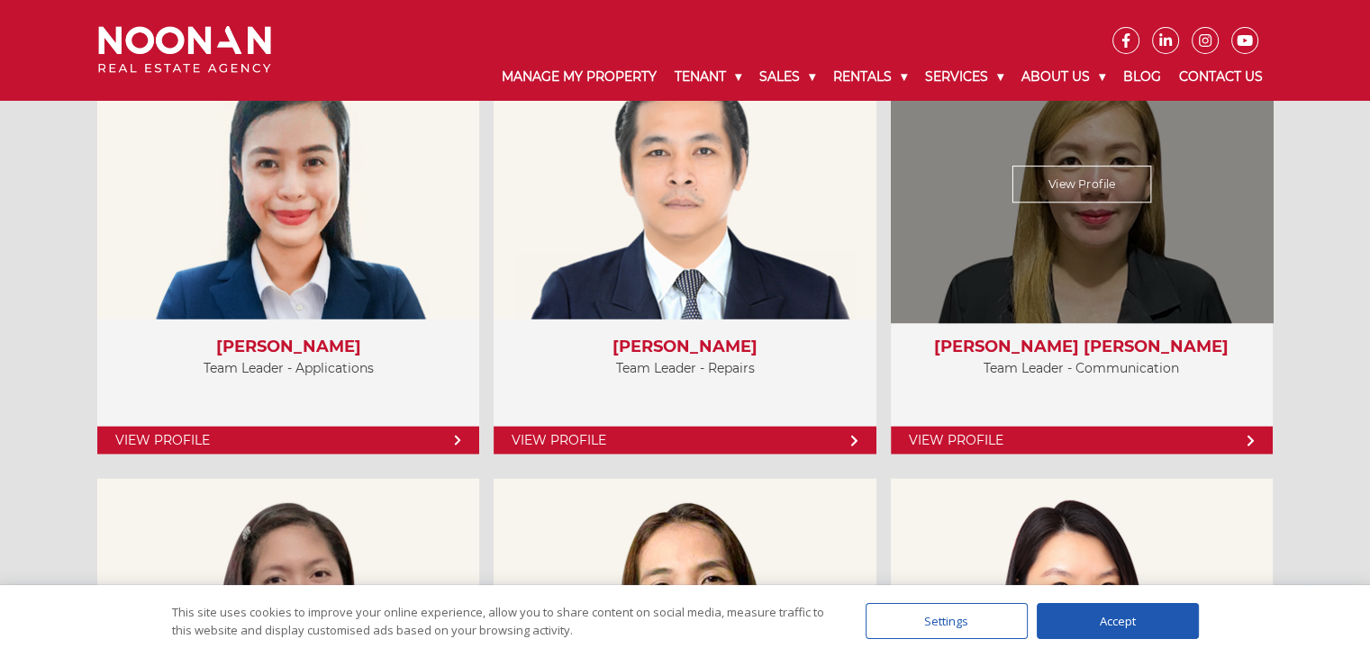
click at [1117, 368] on p "Team Leader - Communication" at bounding box center [1082, 368] width 346 height 23
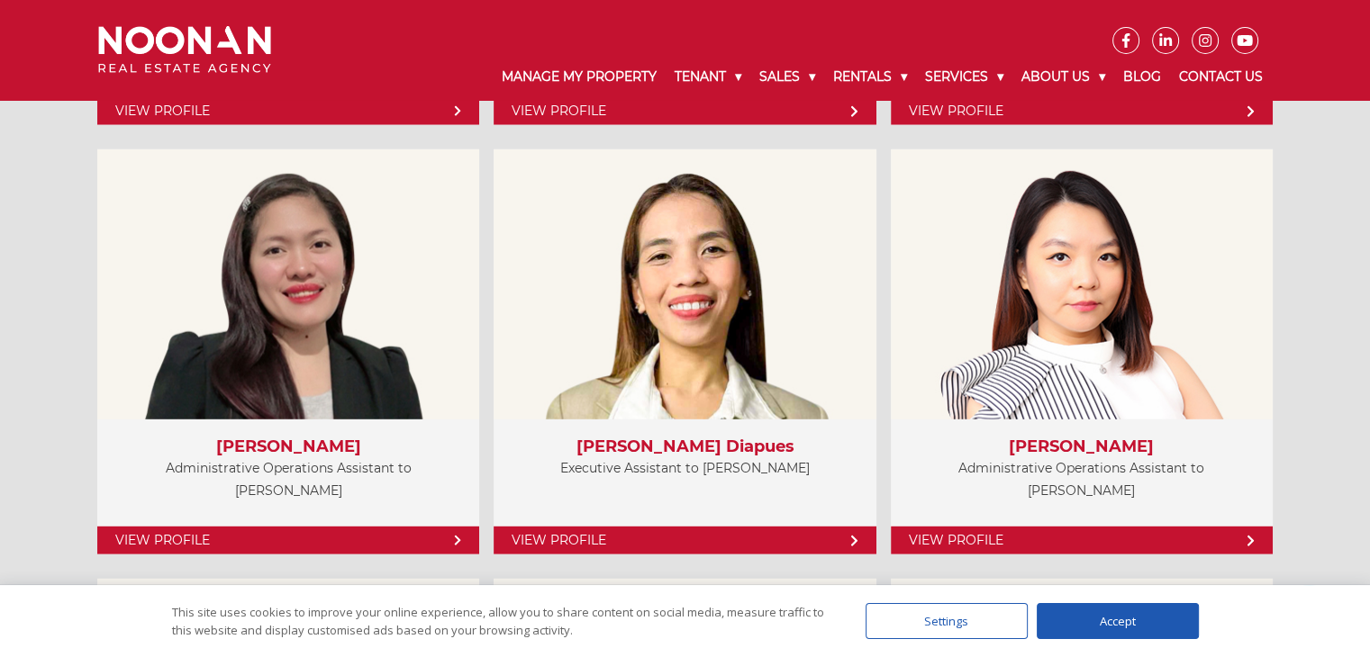
scroll to position [5014, 0]
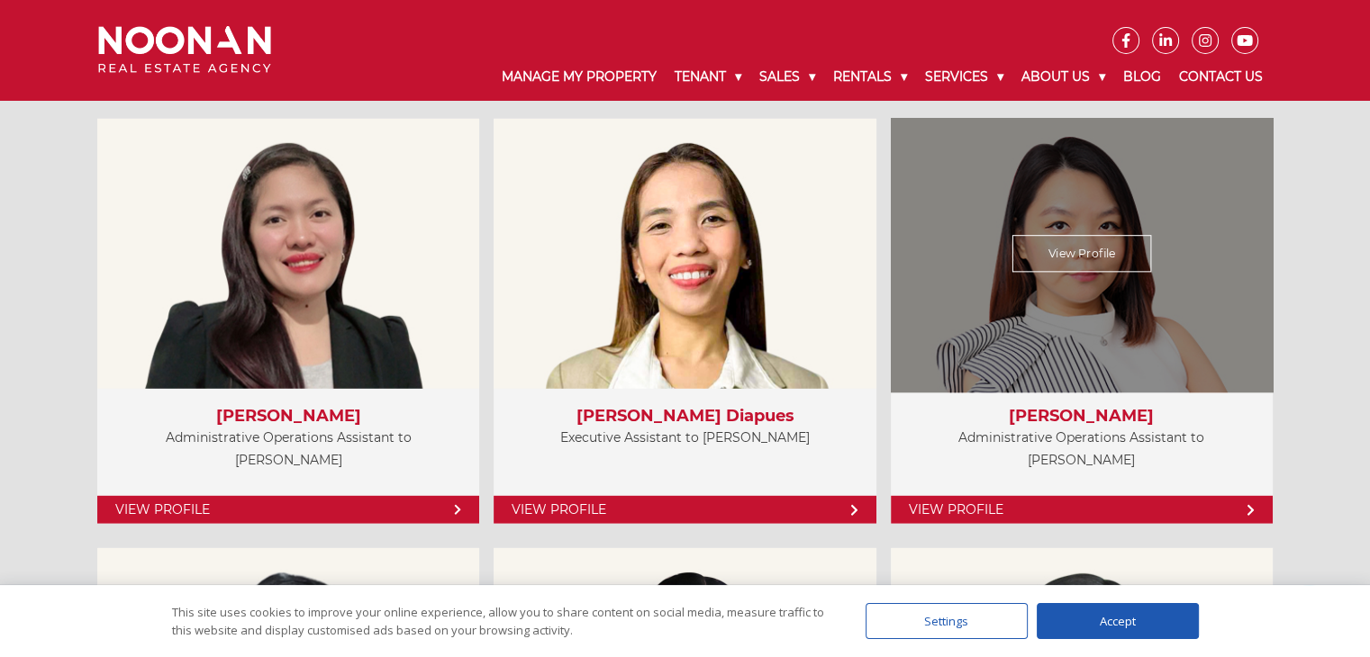
click at [1101, 444] on div "Aiko Hara Administrative Operations Assistant to Val Atkinson" at bounding box center [1082, 444] width 382 height 110
click at [1098, 443] on p "Administrative Operations Assistant to Val Atkinson" at bounding box center [1082, 449] width 346 height 45
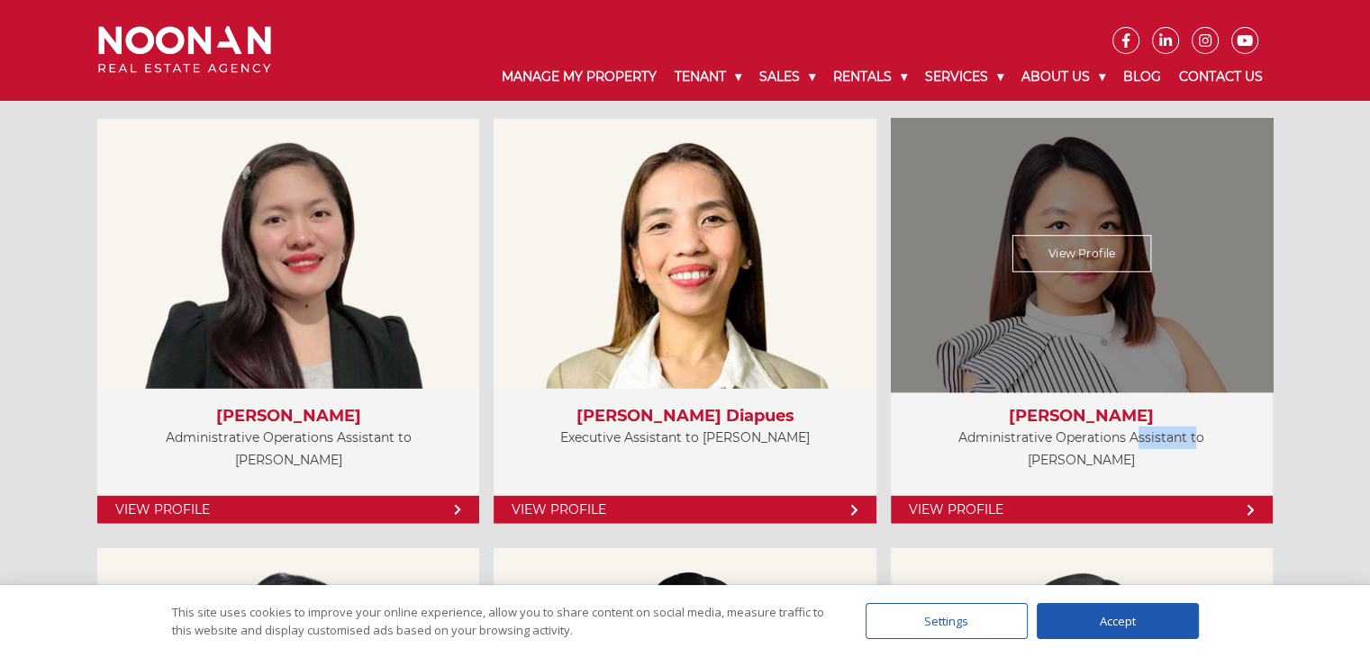
click at [1098, 443] on p "Administrative Operations Assistant to Val Atkinson" at bounding box center [1082, 449] width 346 height 45
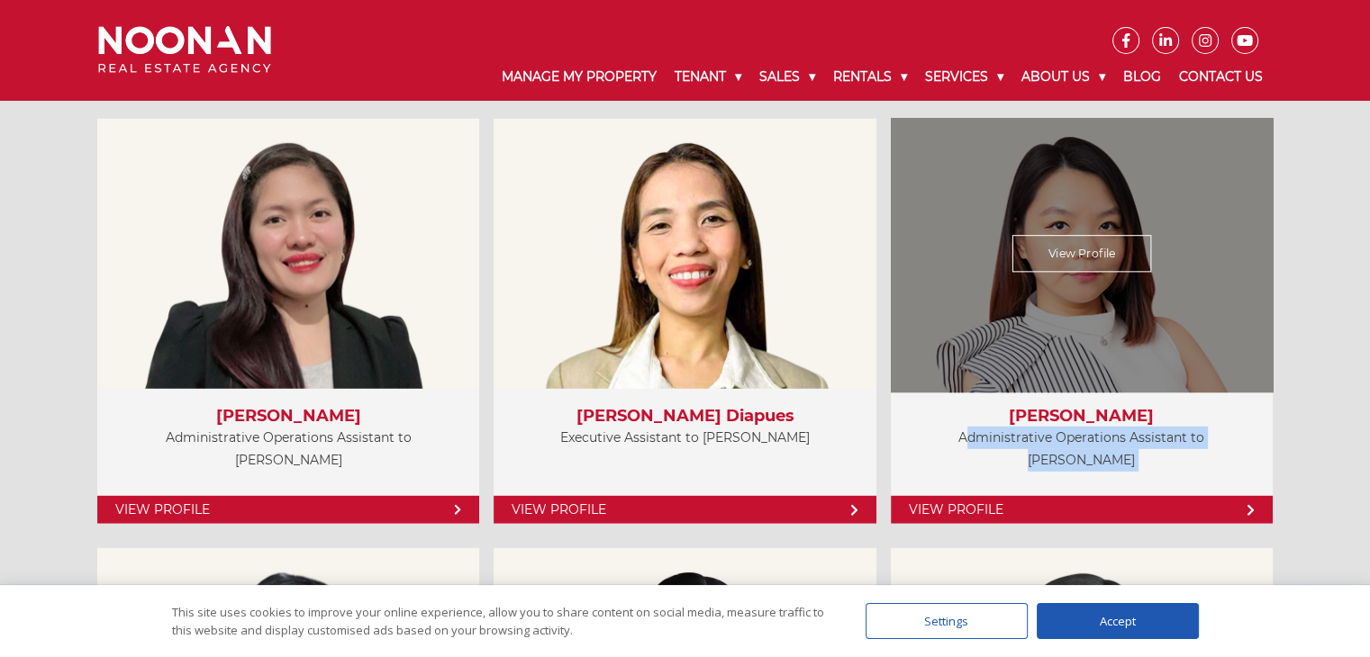
click at [1167, 437] on p "Administrative Operations Assistant to Val Atkinson" at bounding box center [1082, 449] width 346 height 45
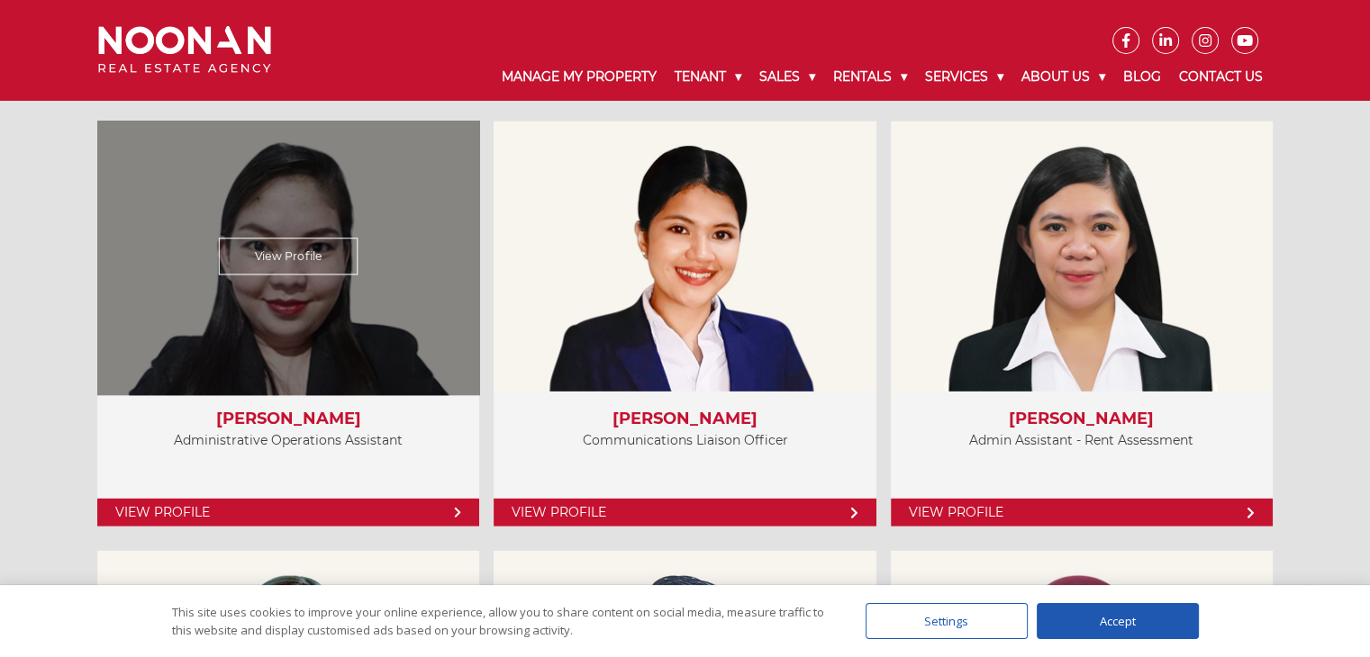
scroll to position [5465, 0]
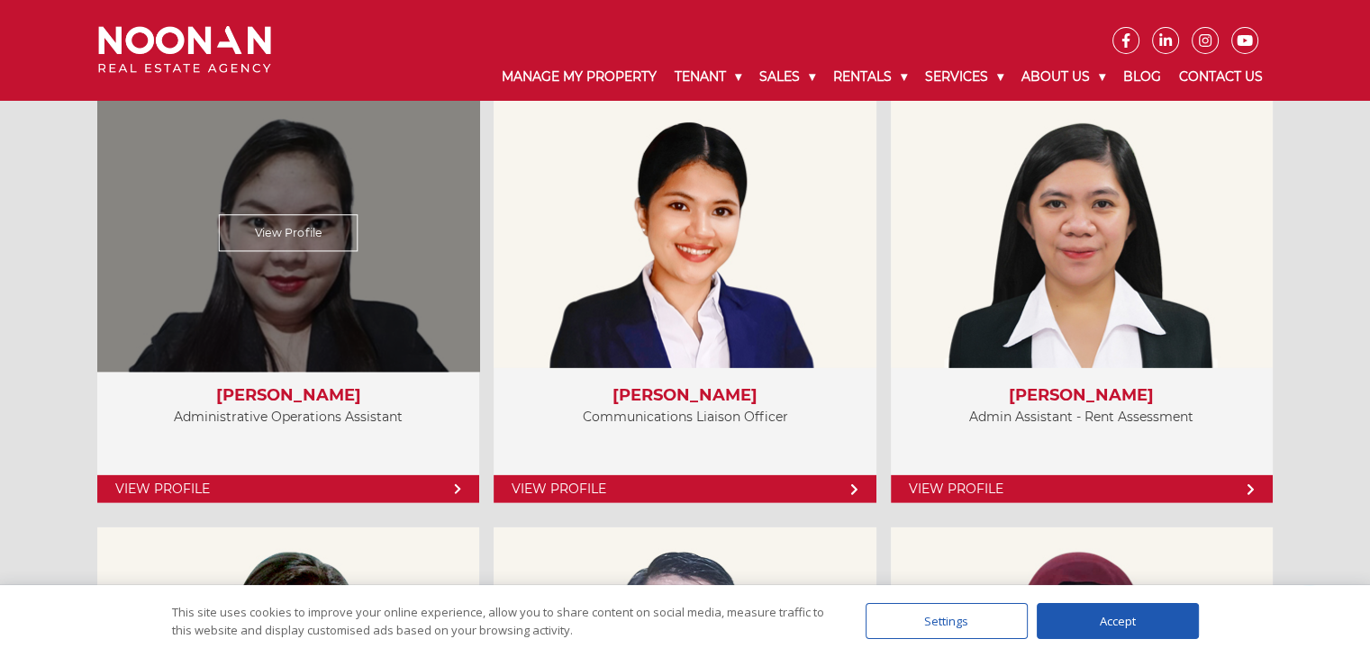
click at [310, 407] on p "Administrative Operations Assistant" at bounding box center [288, 417] width 346 height 23
click at [364, 414] on p "Administrative Operations Assistant" at bounding box center [288, 417] width 346 height 23
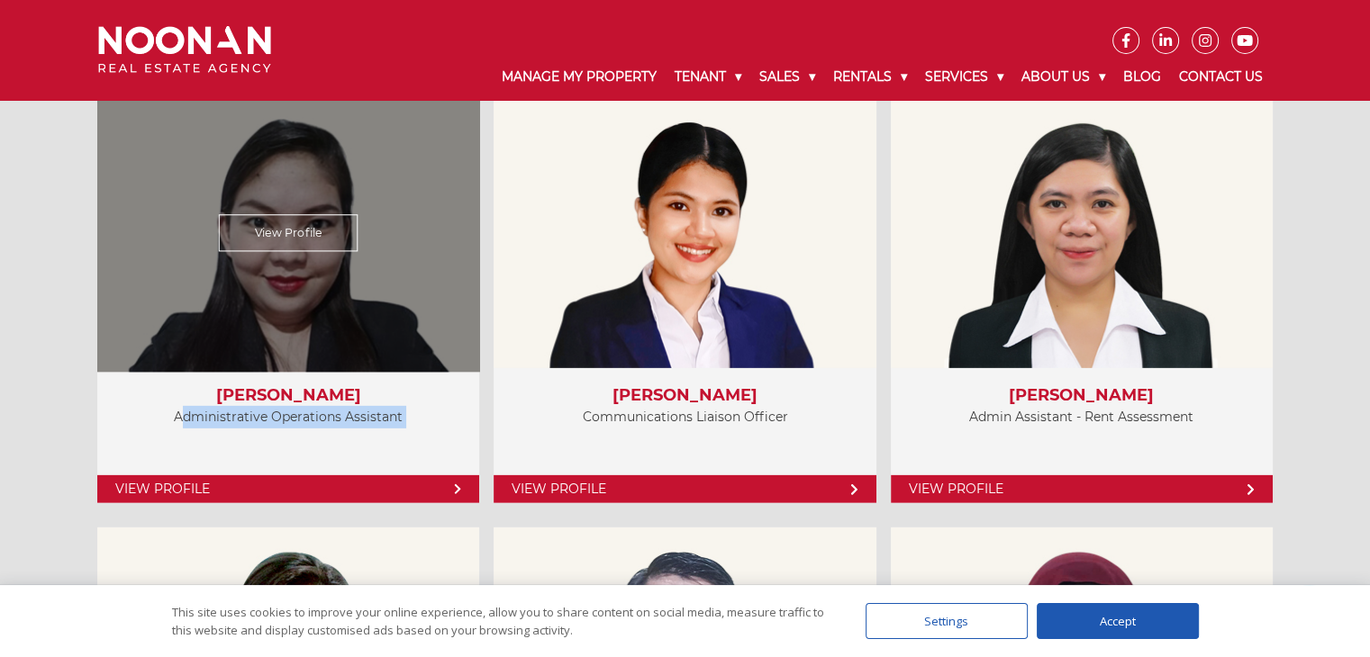
click at [364, 414] on p "Administrative Operations Assistant" at bounding box center [288, 417] width 346 height 23
click at [296, 419] on p "Administrative Operations Assistant" at bounding box center [288, 417] width 346 height 23
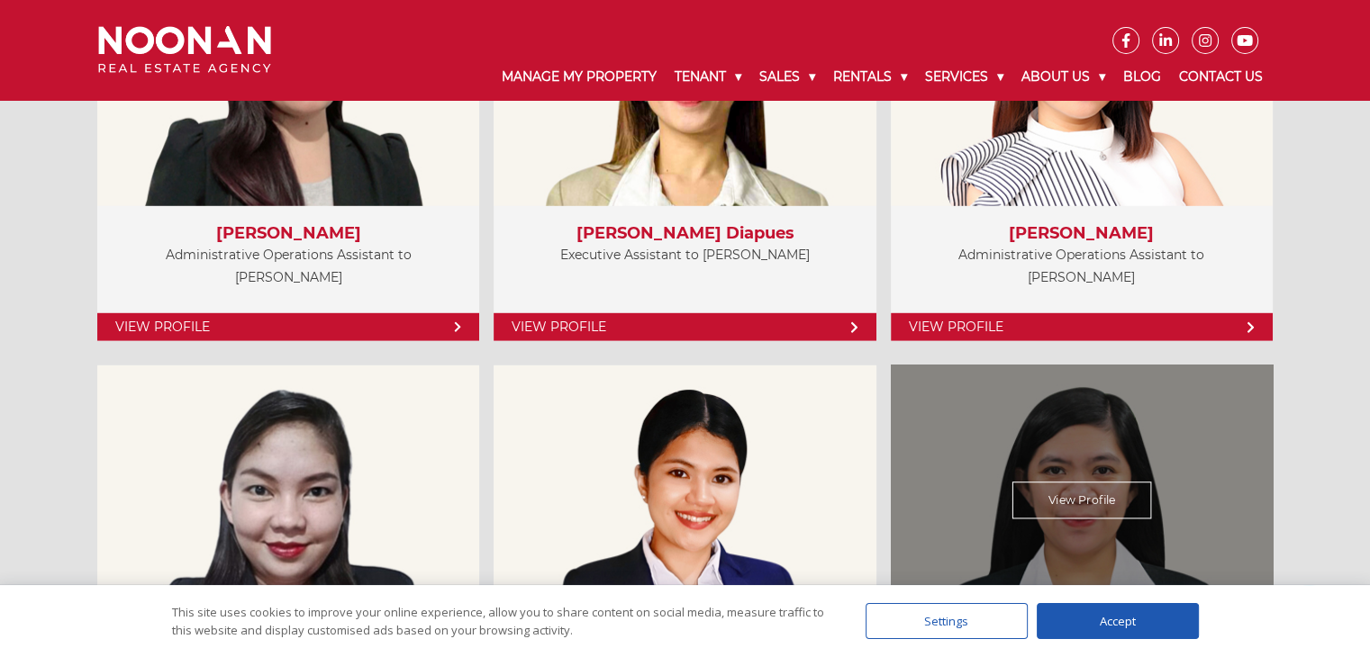
scroll to position [5194, 0]
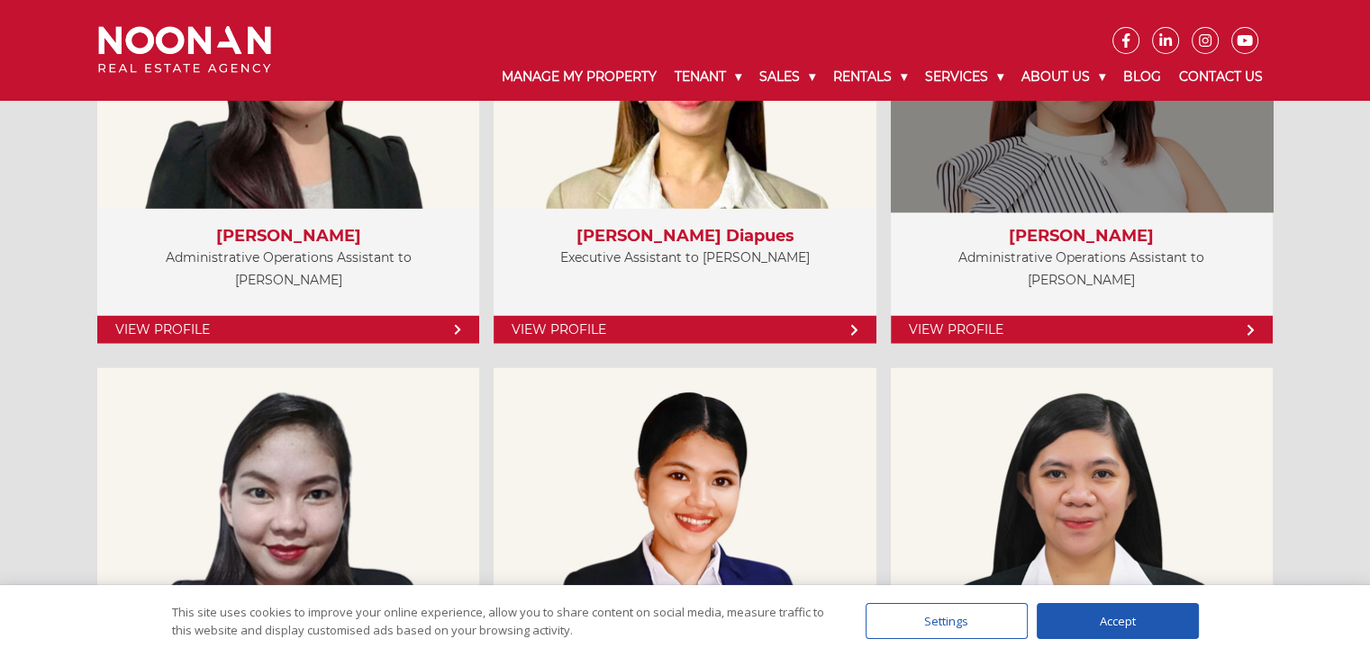
click at [1137, 258] on p "Administrative Operations Assistant to Val Atkinson" at bounding box center [1082, 269] width 346 height 45
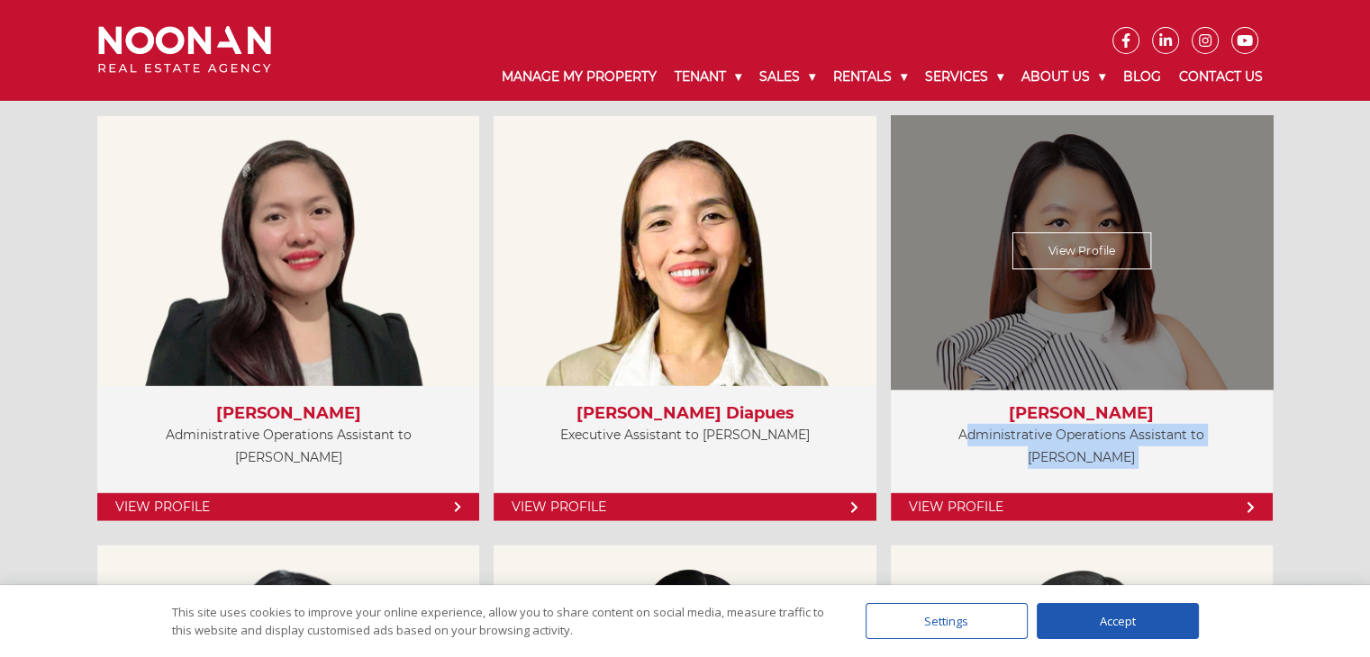
scroll to position [5014, 0]
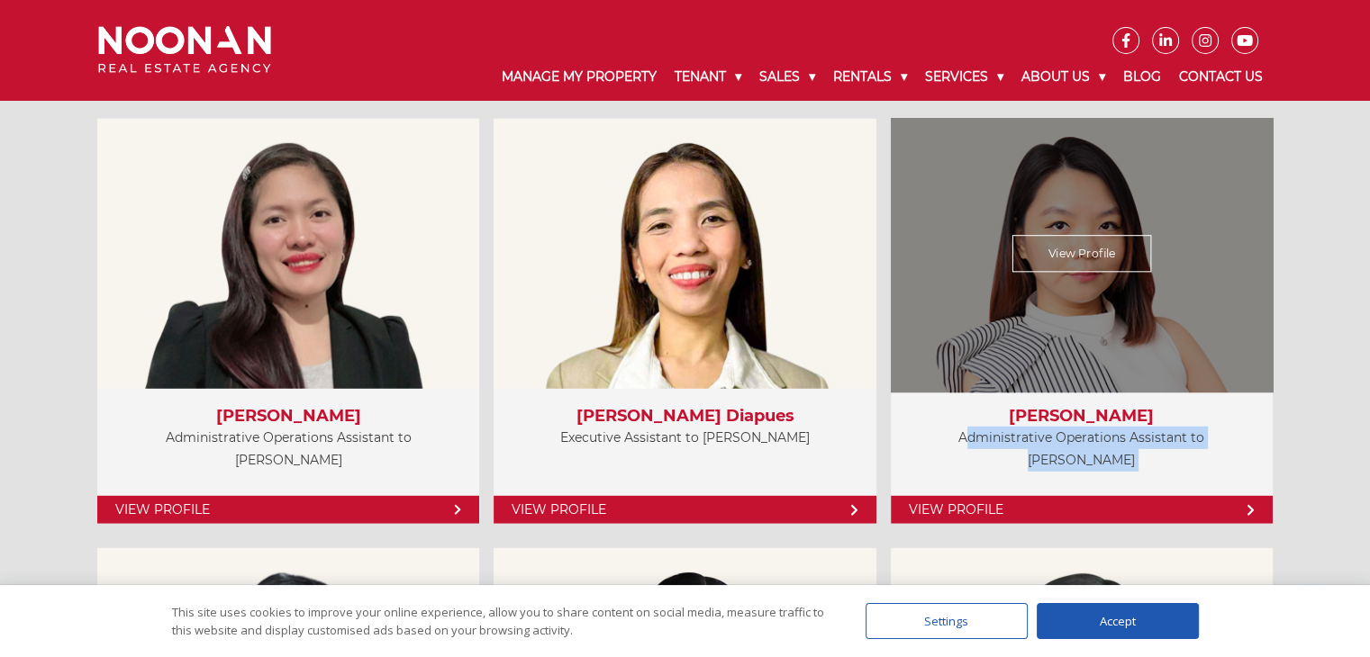
click at [1215, 444] on div "Aiko Hara Administrative Operations Assistant to Val Atkinson" at bounding box center [1082, 444] width 382 height 110
drag, startPoint x: 1248, startPoint y: 433, endPoint x: 1166, endPoint y: 434, distance: 81.9
click at [1166, 434] on p "Administrative Operations Assistant to Val Atkinson" at bounding box center [1082, 449] width 346 height 45
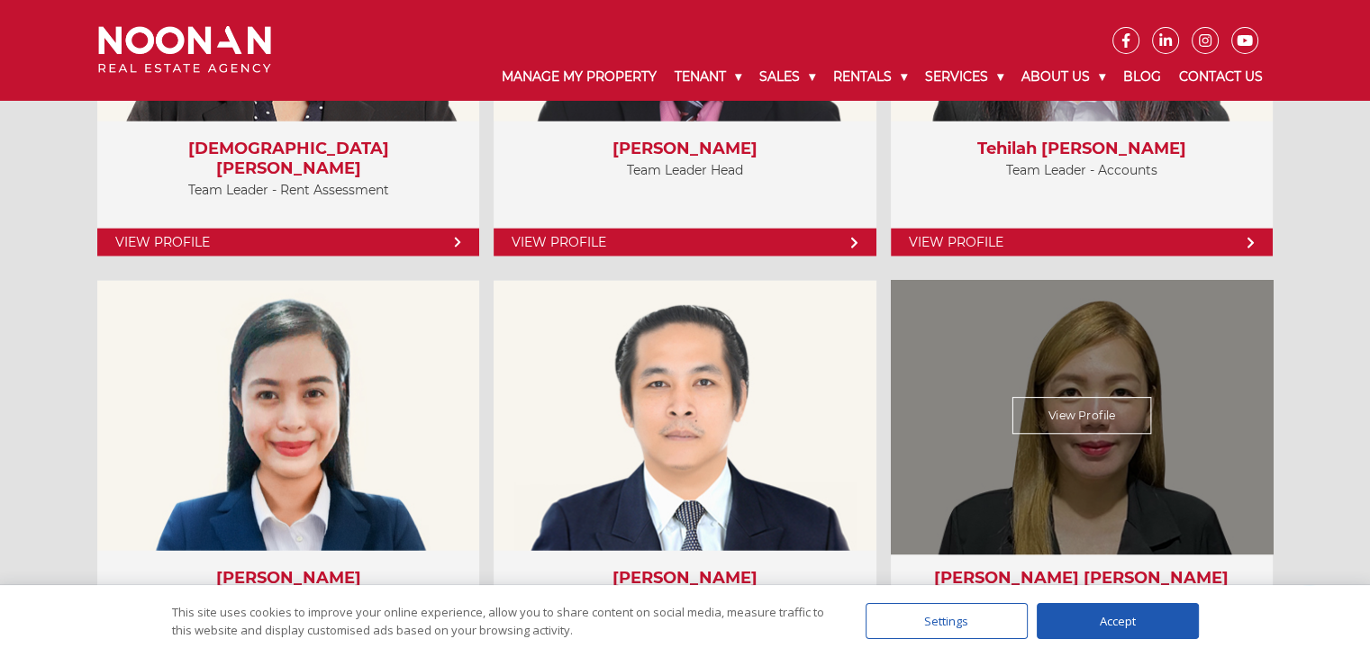
scroll to position [4603, 0]
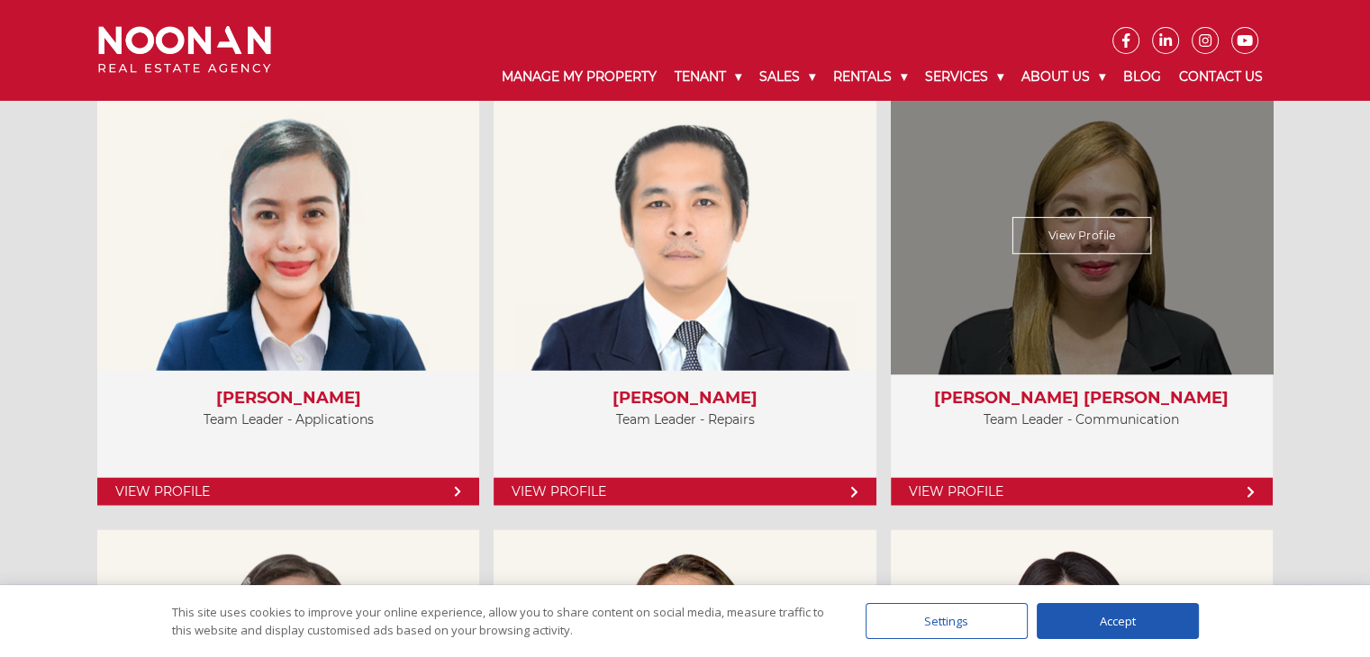
click at [1107, 410] on p "Team Leader - Communication" at bounding box center [1082, 420] width 346 height 23
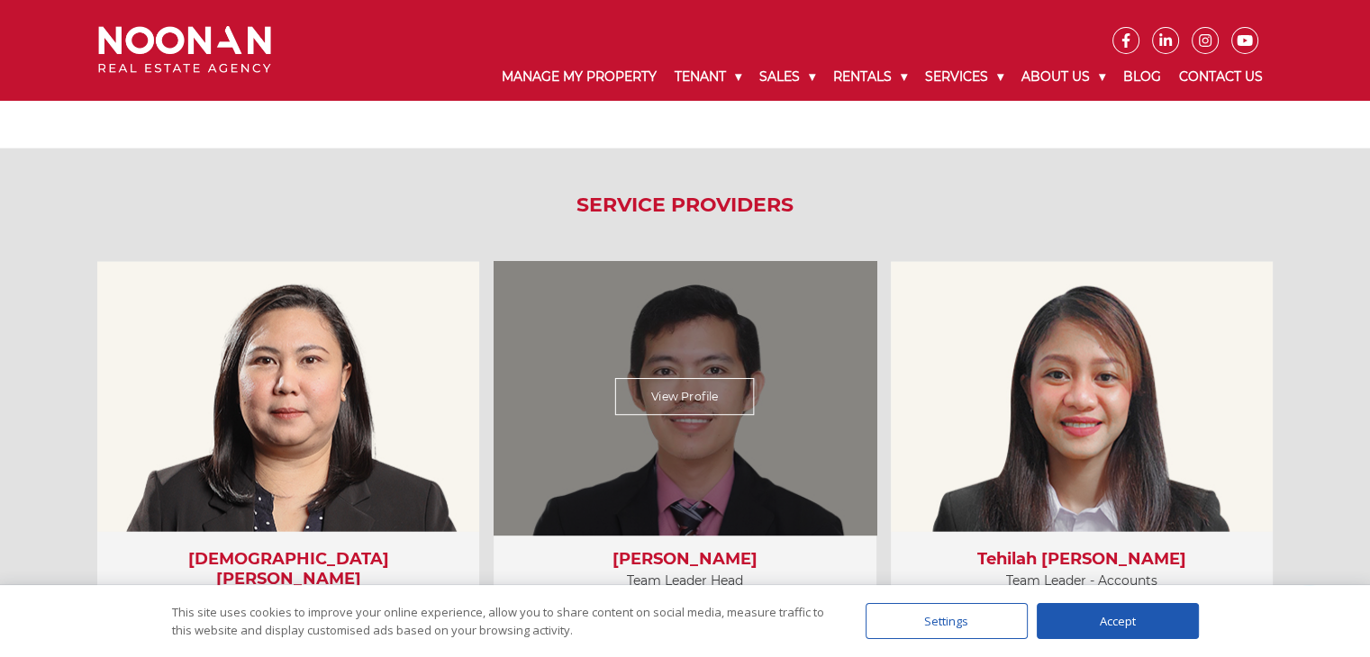
scroll to position [4153, 0]
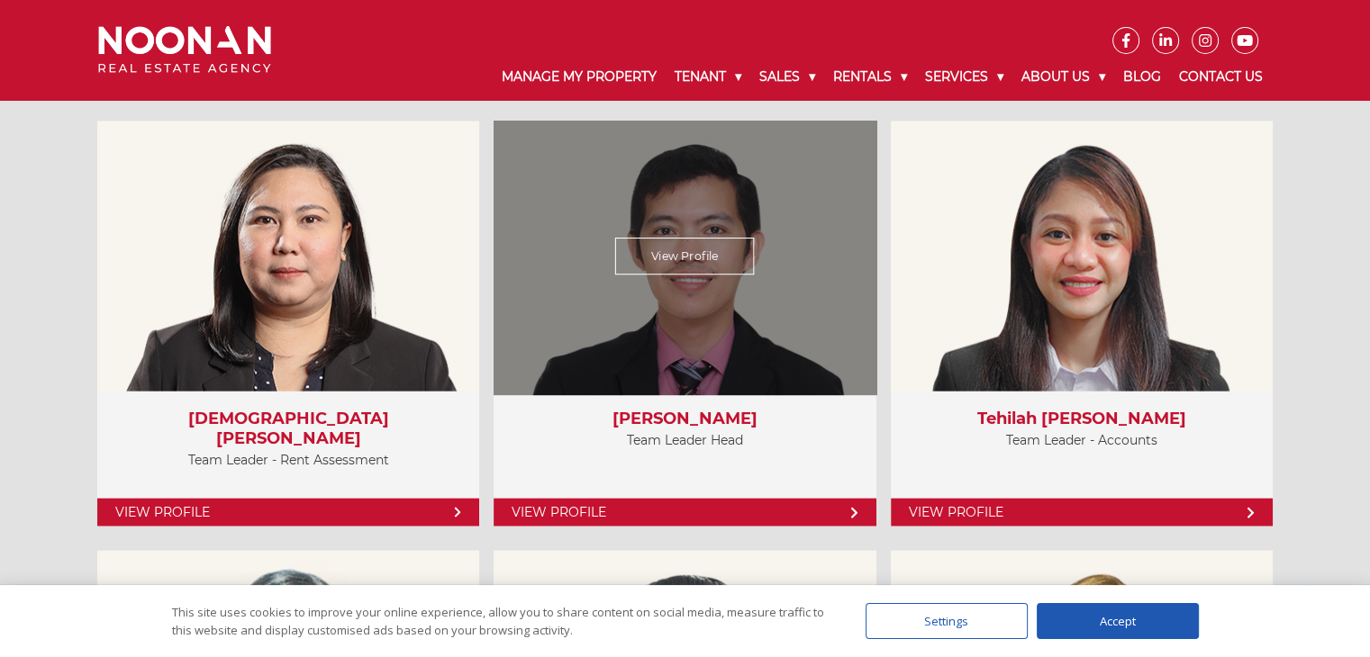
click at [684, 437] on p "Team Leader Head" at bounding box center [684, 440] width 346 height 23
click at [663, 501] on link "View Profile" at bounding box center [684, 513] width 382 height 28
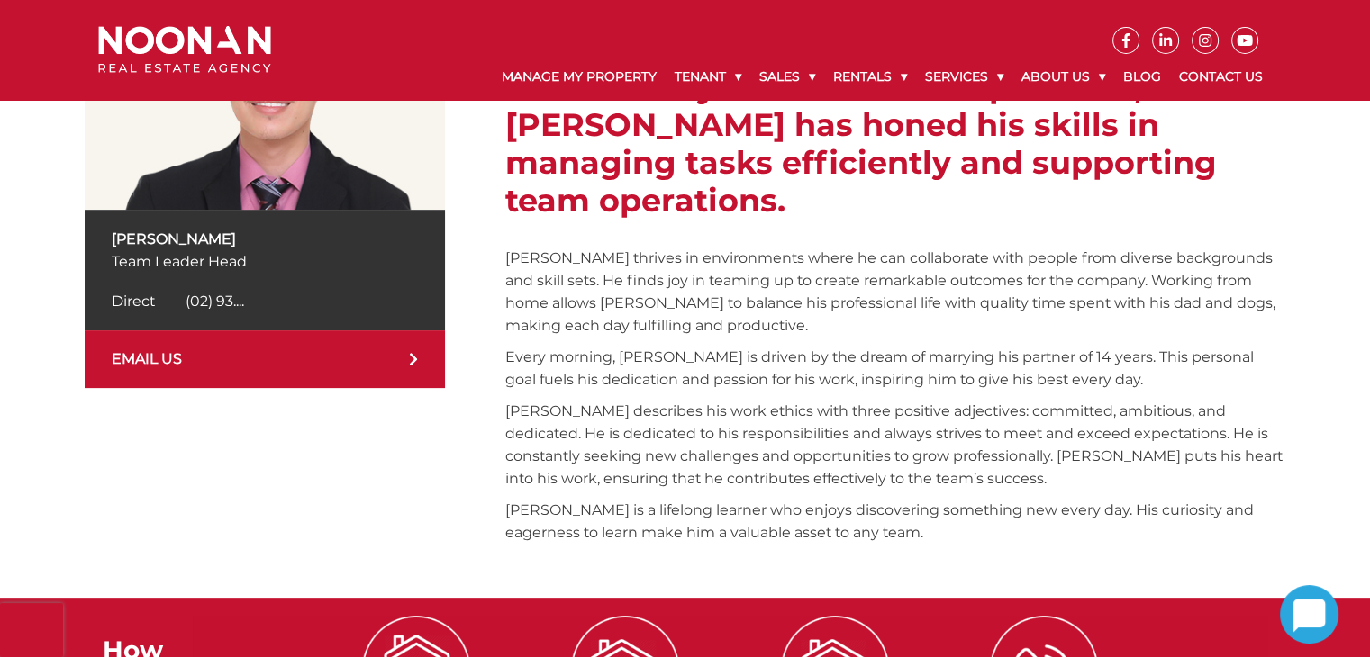
scroll to position [450, 0]
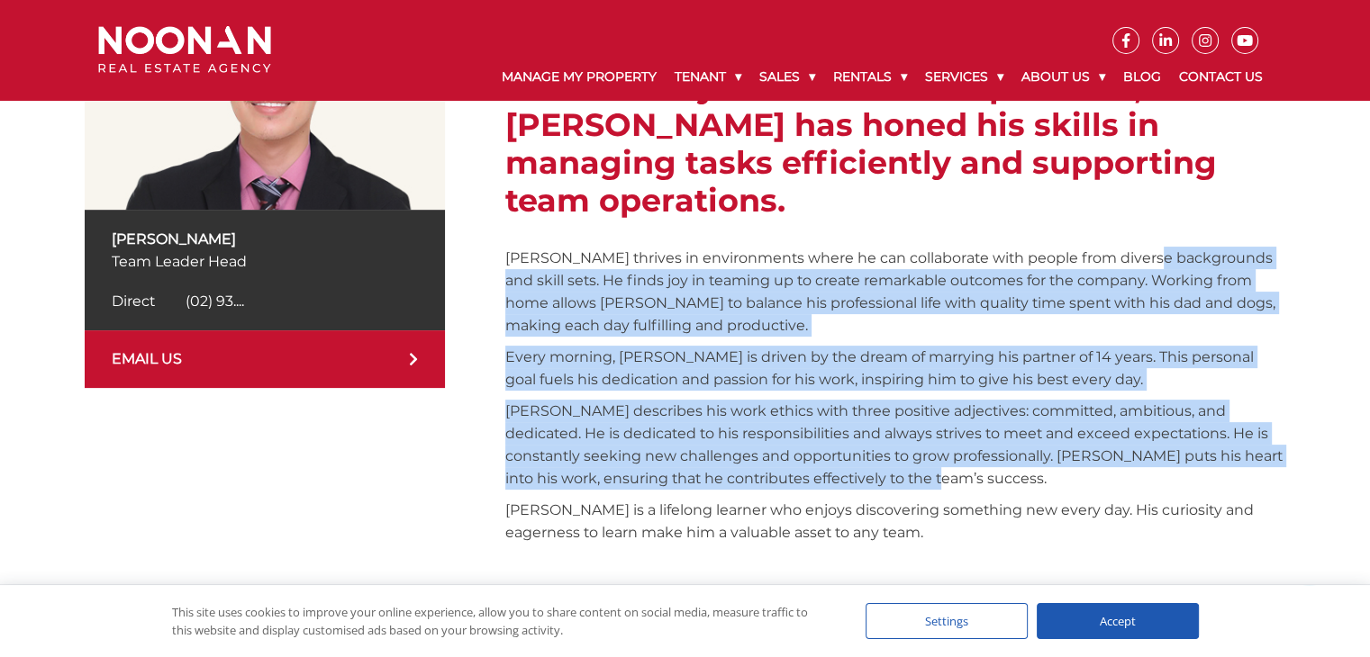
drag, startPoint x: 1163, startPoint y: 204, endPoint x: 1044, endPoint y: 451, distance: 273.8
click at [1044, 451] on div "[PERSON_NAME], better known as [PERSON_NAME], is a dedicated professional with …" at bounding box center [895, 254] width 780 height 598
click at [1044, 451] on p "[PERSON_NAME] describes his work ethics with three positive adjectives: committ…" at bounding box center [895, 445] width 780 height 90
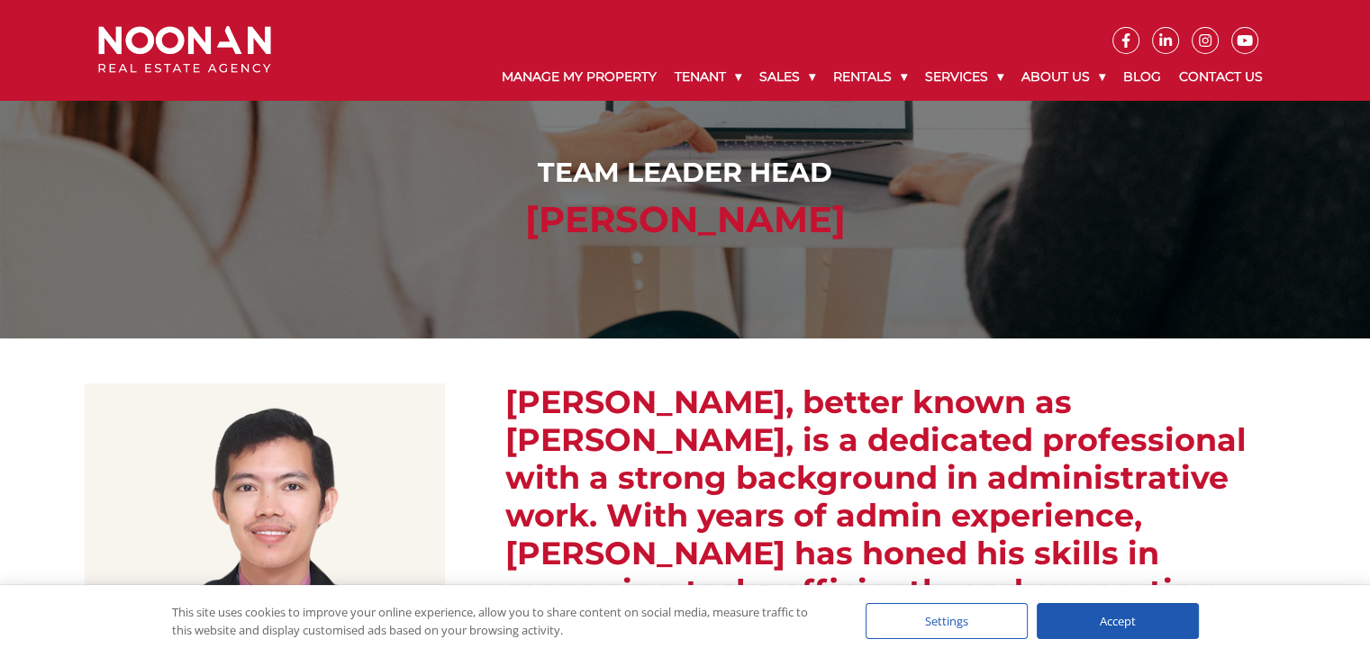
scroll to position [0, 0]
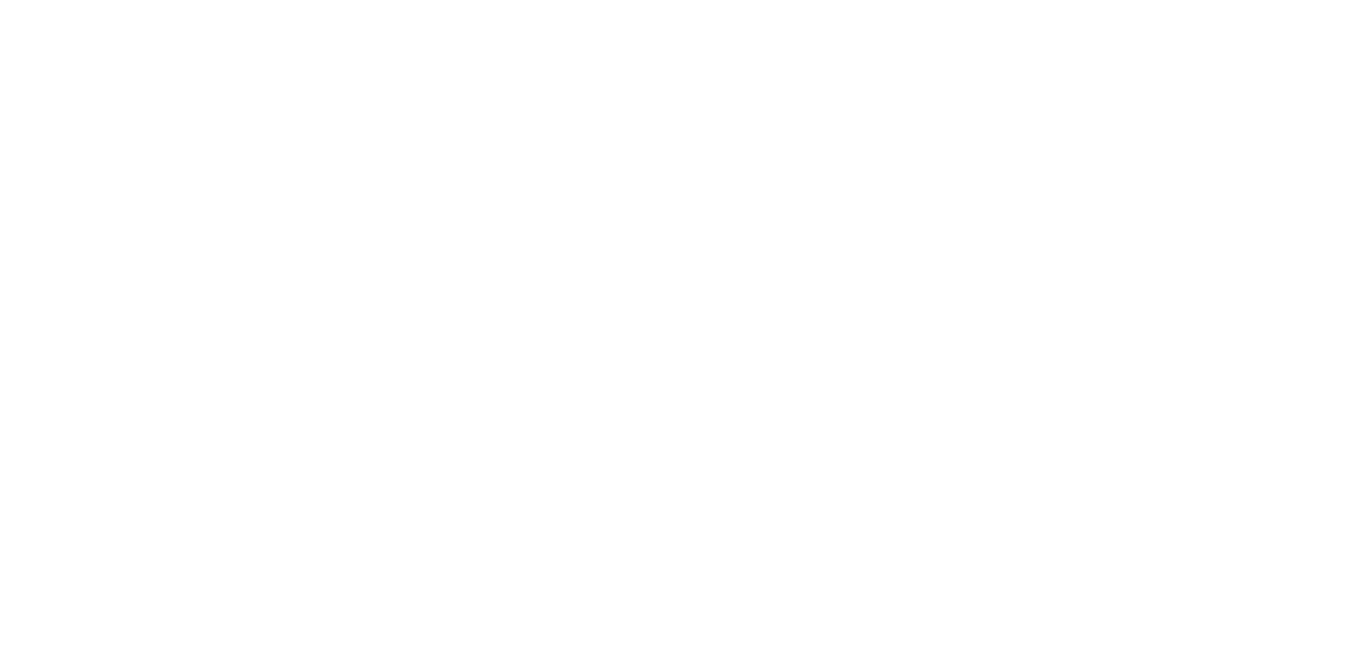
scroll to position [4153, 0]
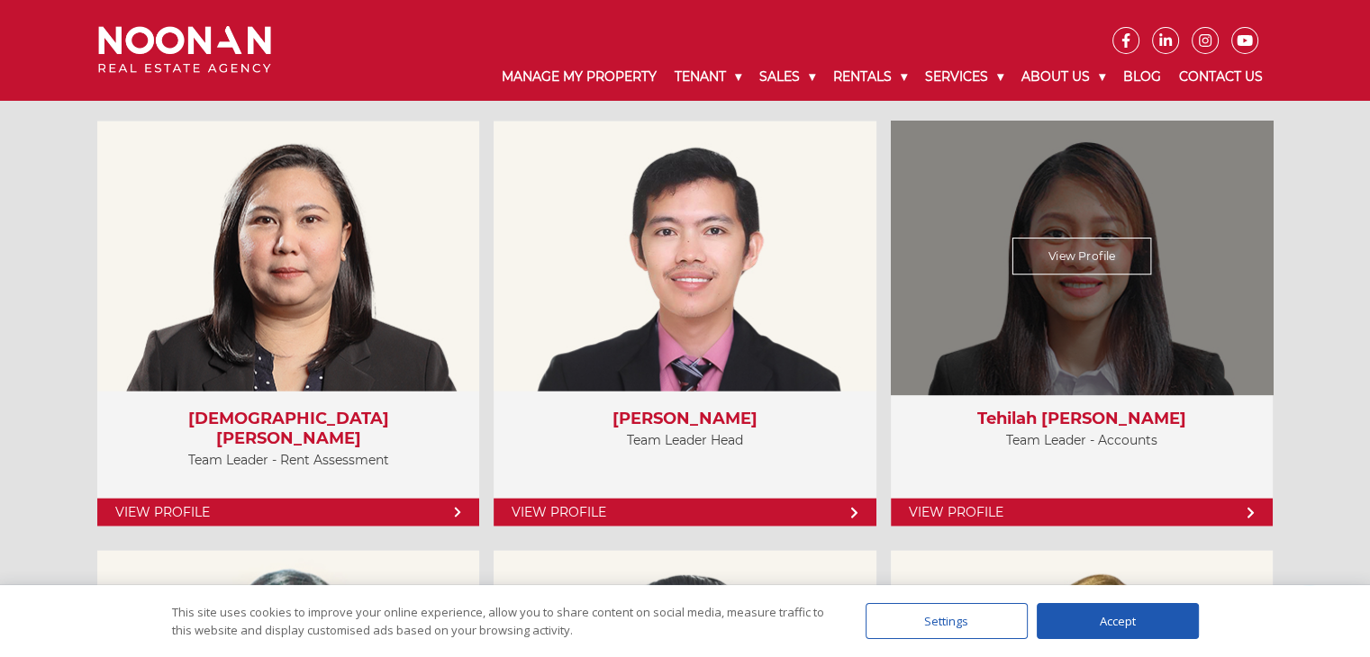
click at [1108, 263] on link "View Profile" at bounding box center [1082, 257] width 140 height 37
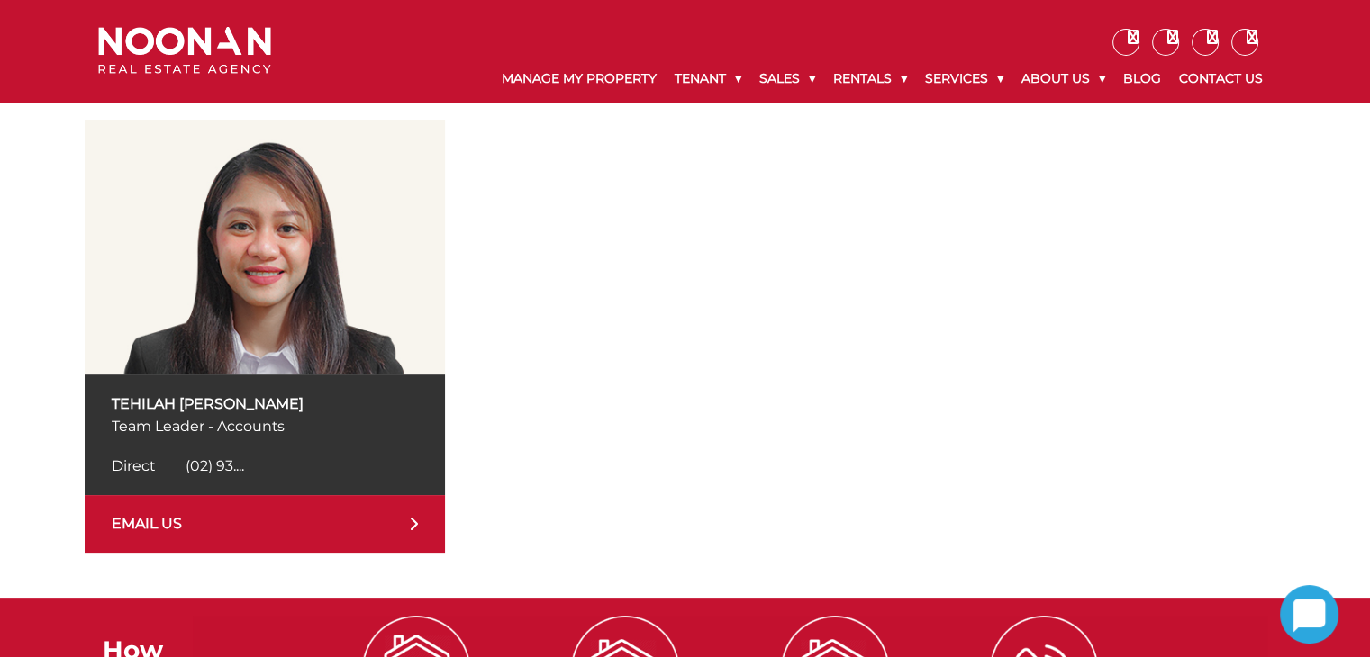
scroll to position [180, 0]
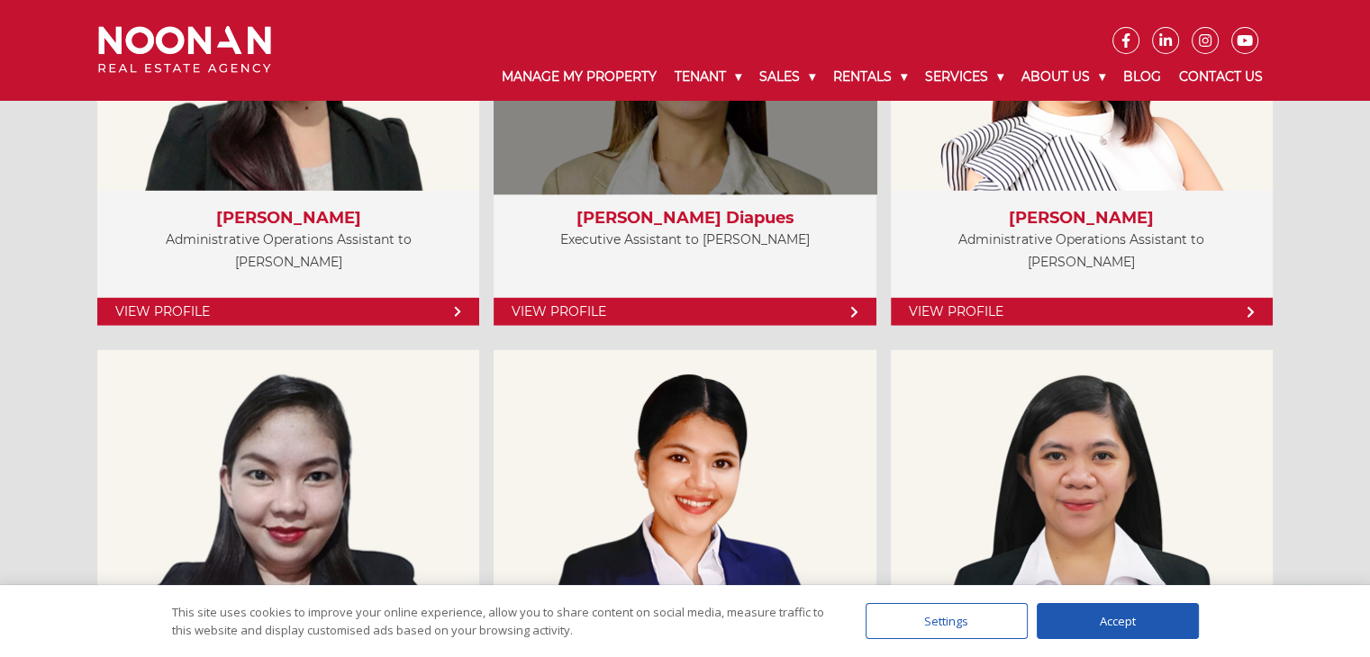
scroll to position [5067, 0]
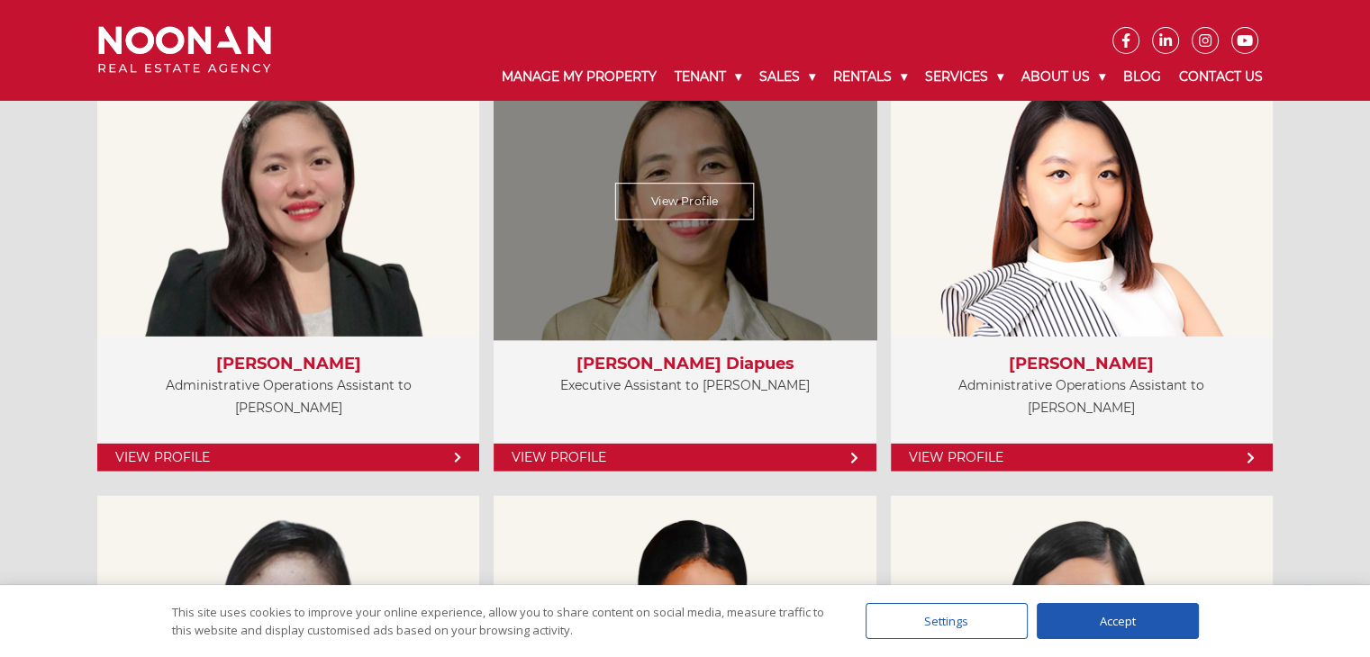
click at [708, 233] on div "View Profile" at bounding box center [684, 202] width 393 height 278
click at [709, 200] on link "View Profile" at bounding box center [685, 202] width 140 height 37
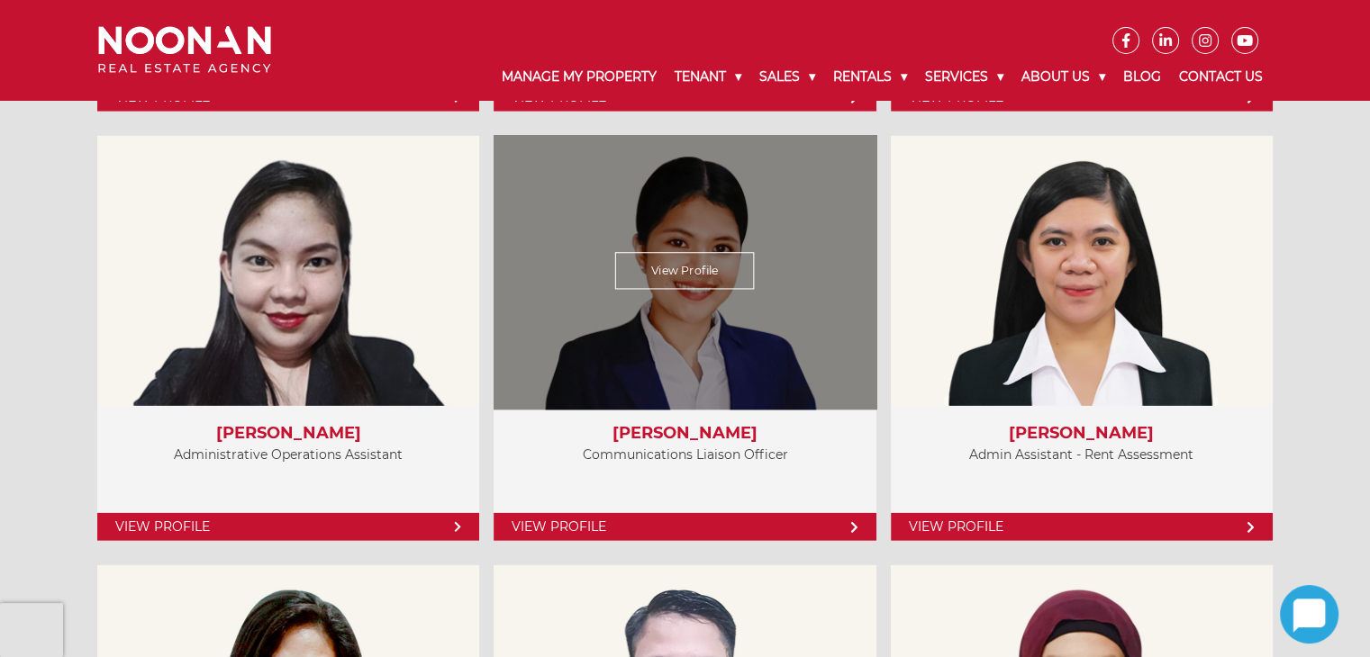
scroll to position [5877, 0]
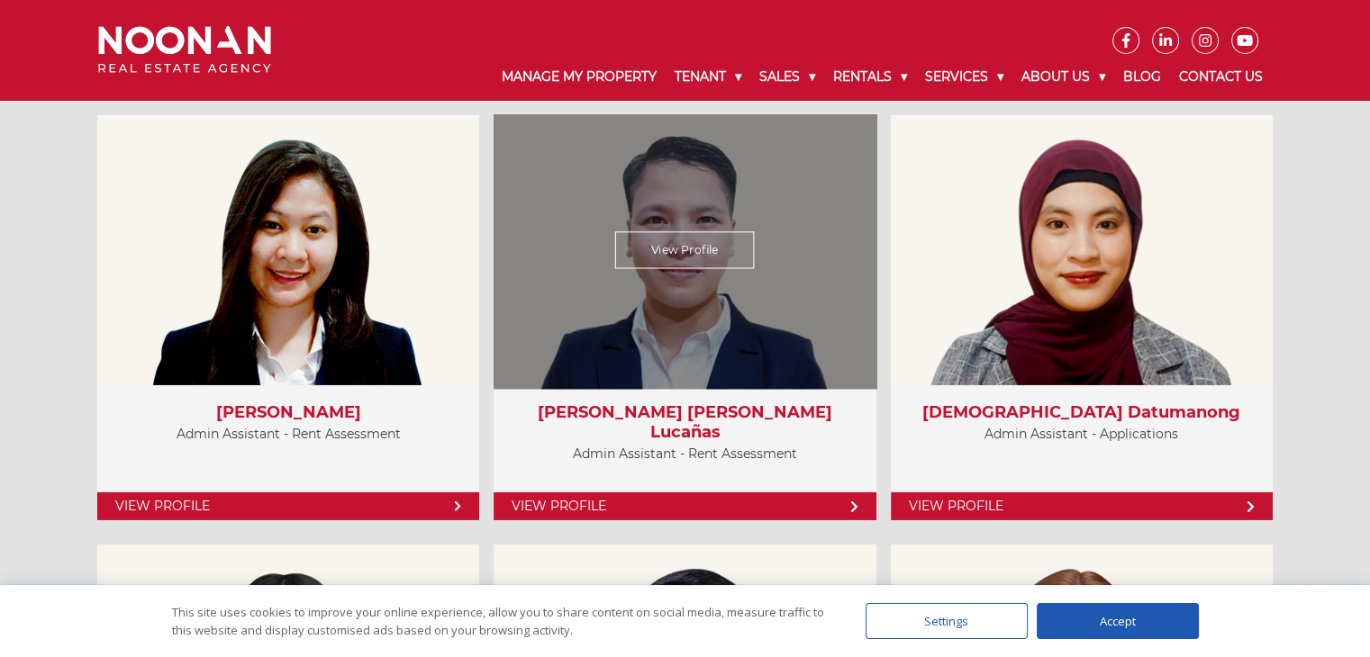
click at [711, 248] on link "View Profile" at bounding box center [685, 250] width 140 height 37
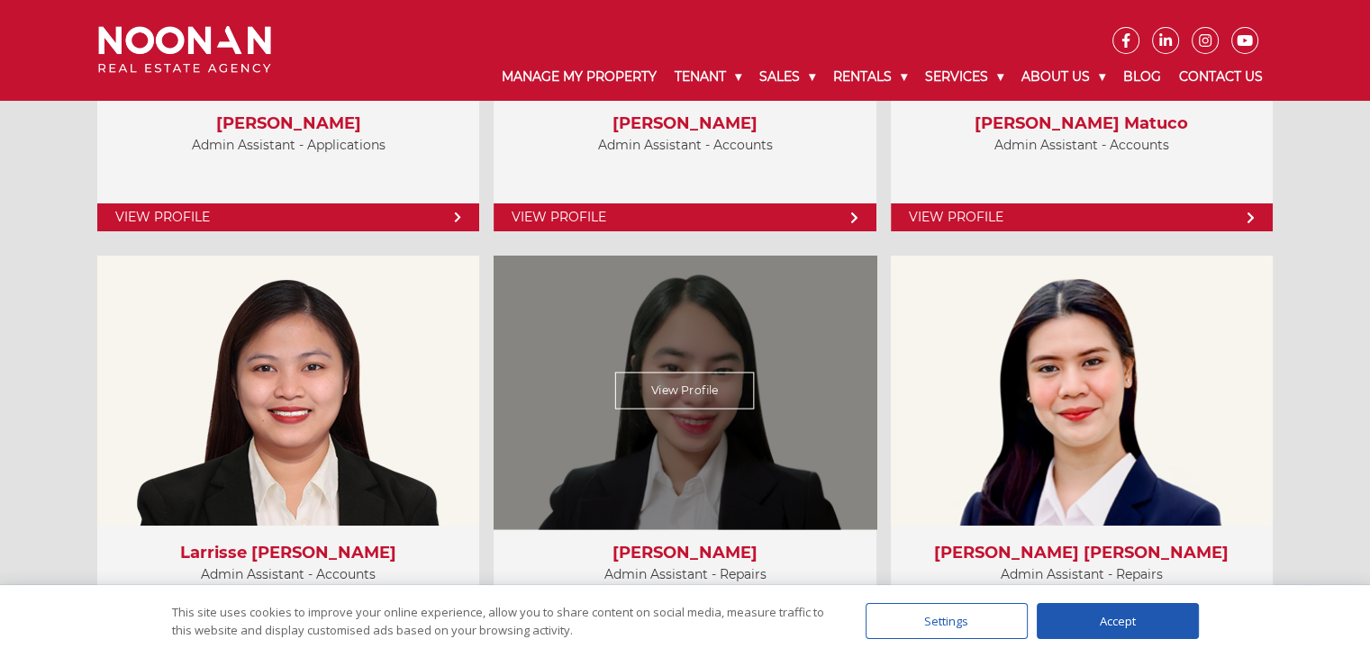
scroll to position [6594, 0]
